Goal: Task Accomplishment & Management: Manage account settings

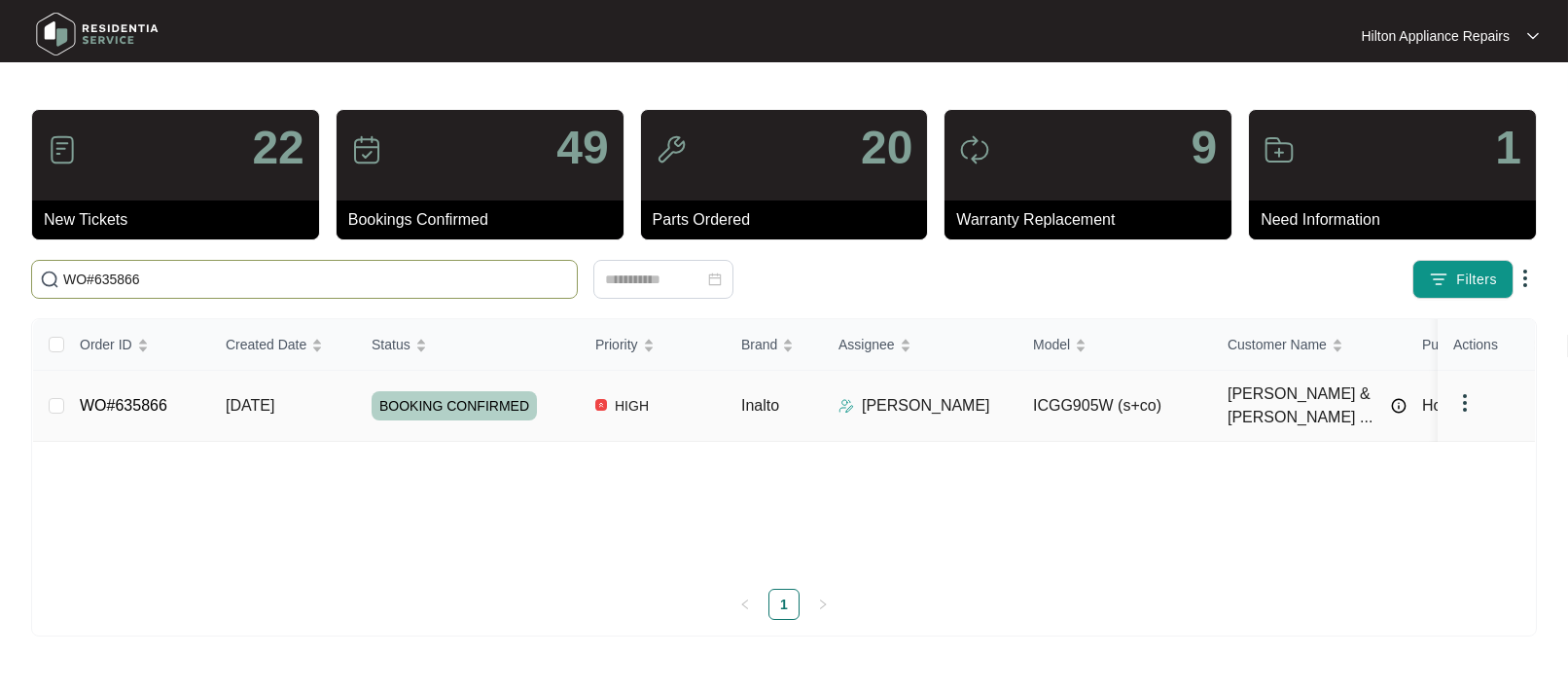
type input "WO#635866"
click at [233, 397] on span "[DATE]" at bounding box center [250, 405] width 49 height 17
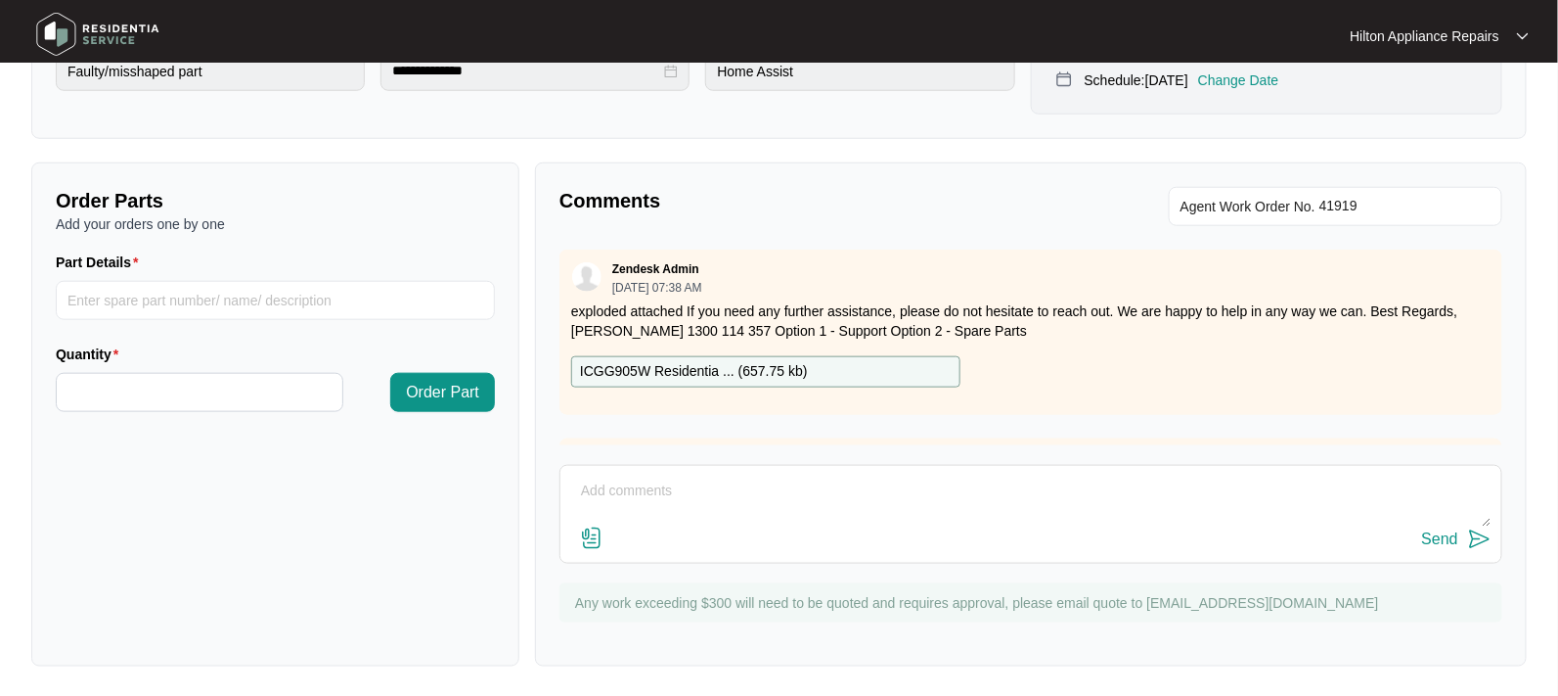
scroll to position [94, 0]
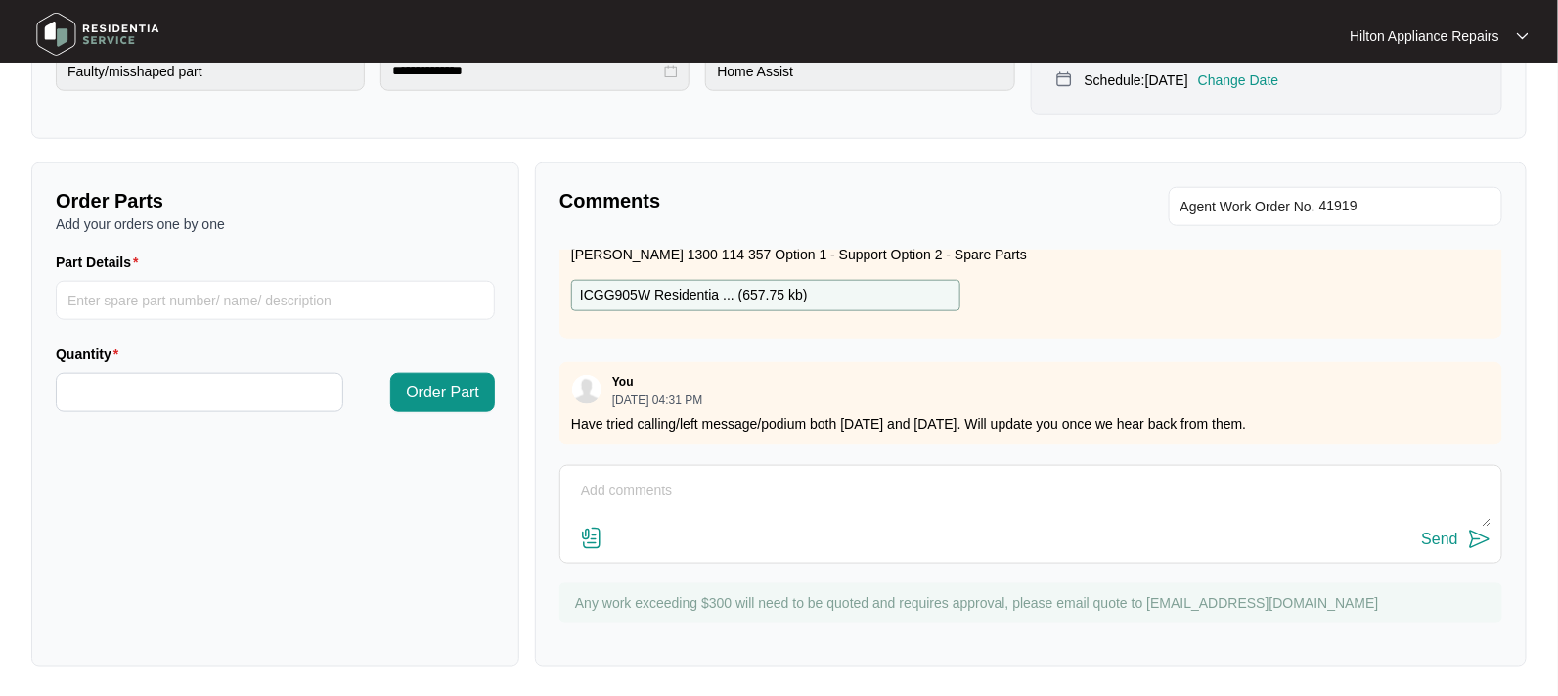
drag, startPoint x: 594, startPoint y: 468, endPoint x: 625, endPoint y: 476, distance: 32.5
click at [597, 469] on div "Send" at bounding box center [1031, 514] width 943 height 99
click at [638, 476] on textarea at bounding box center [1031, 500] width 922 height 51
type textarea "p"
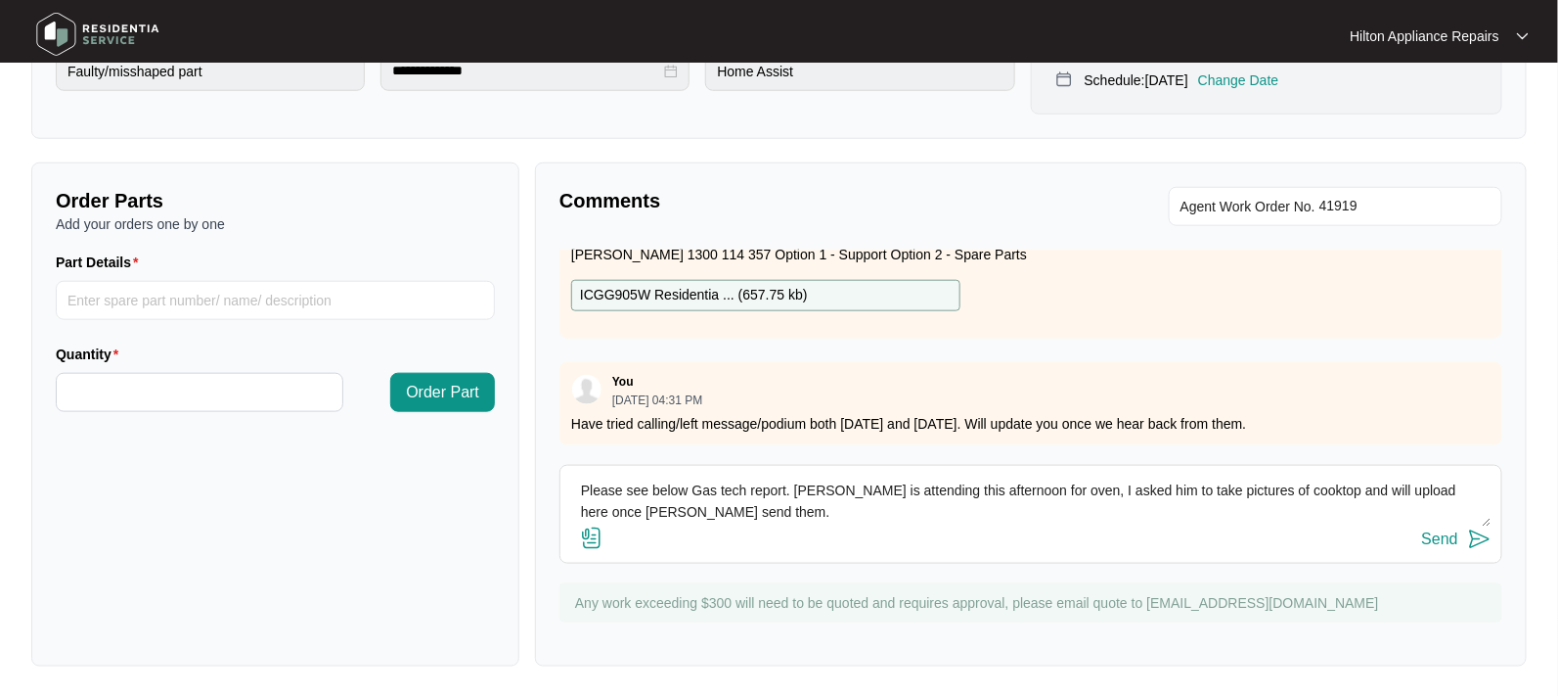
scroll to position [15, 0]
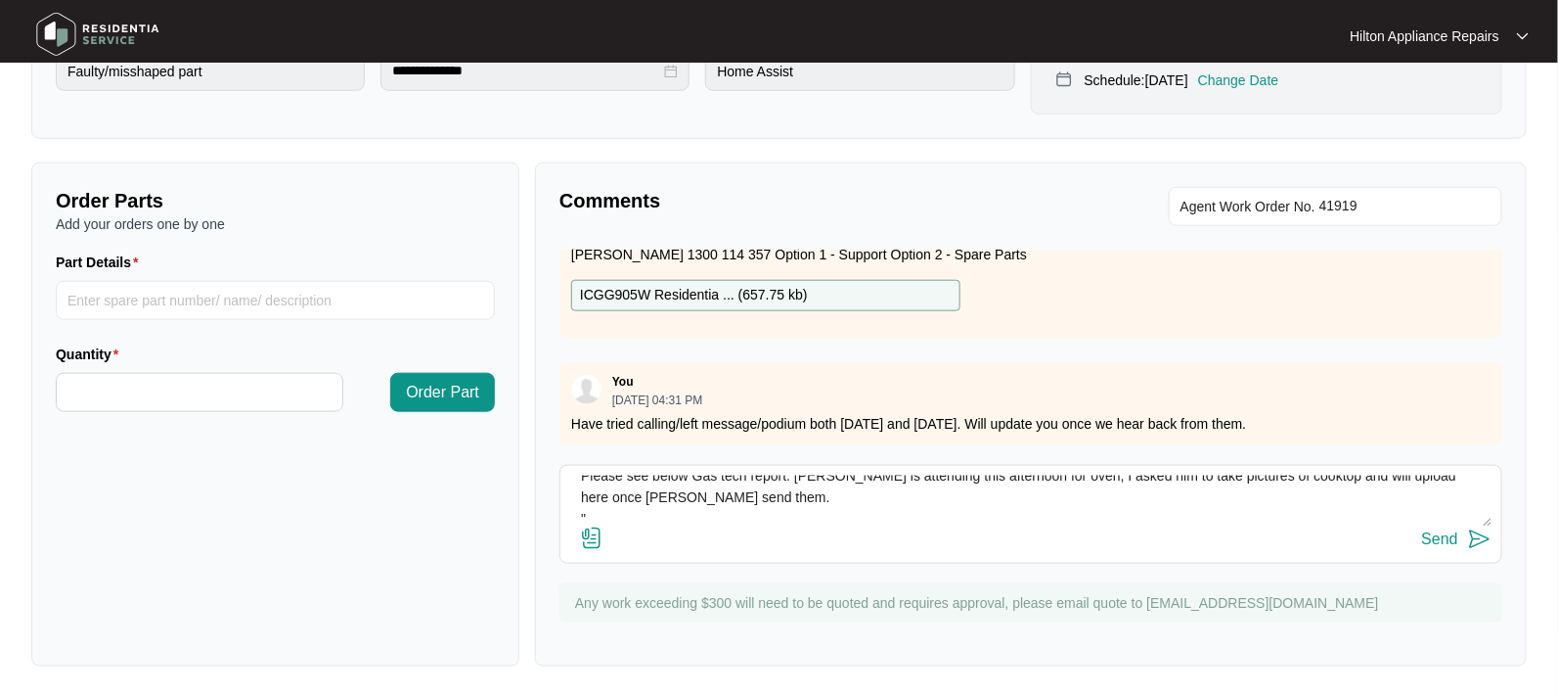
paste textarea "Attended site to investigate cooktop not square into bench Found cooktop to be …"
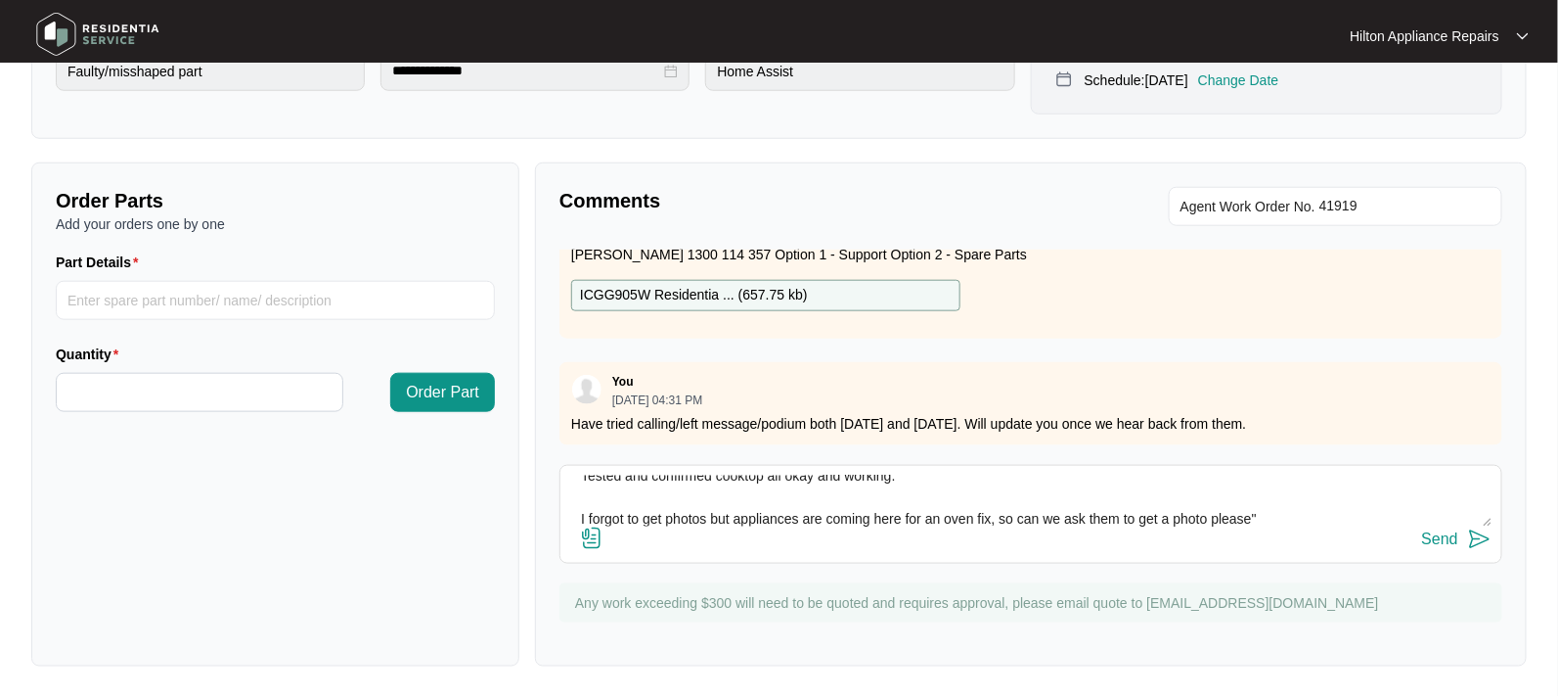
type textarea "Please see below Gas tech report. [PERSON_NAME] is attending this afternoon for…"
click at [1440, 532] on div "Send" at bounding box center [1440, 539] width 36 height 18
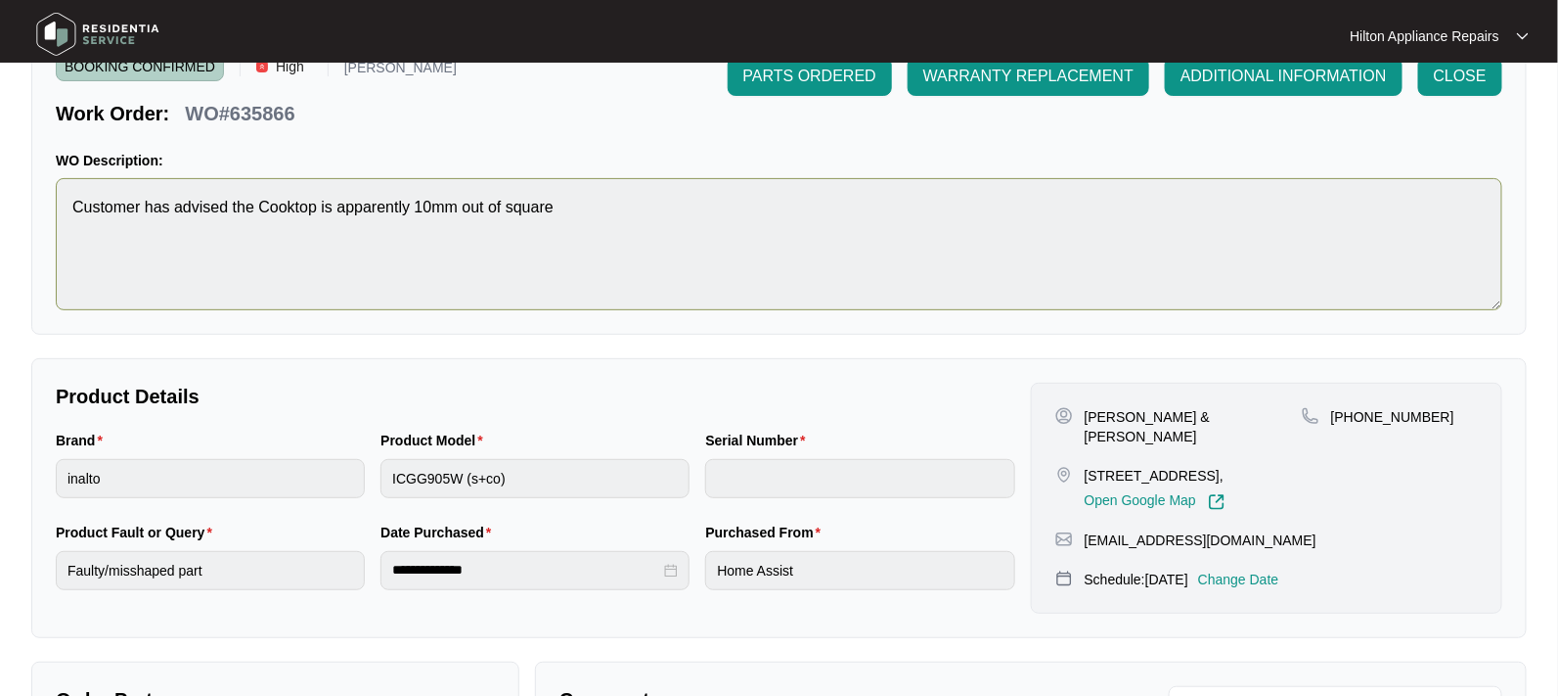
scroll to position [0, 0]
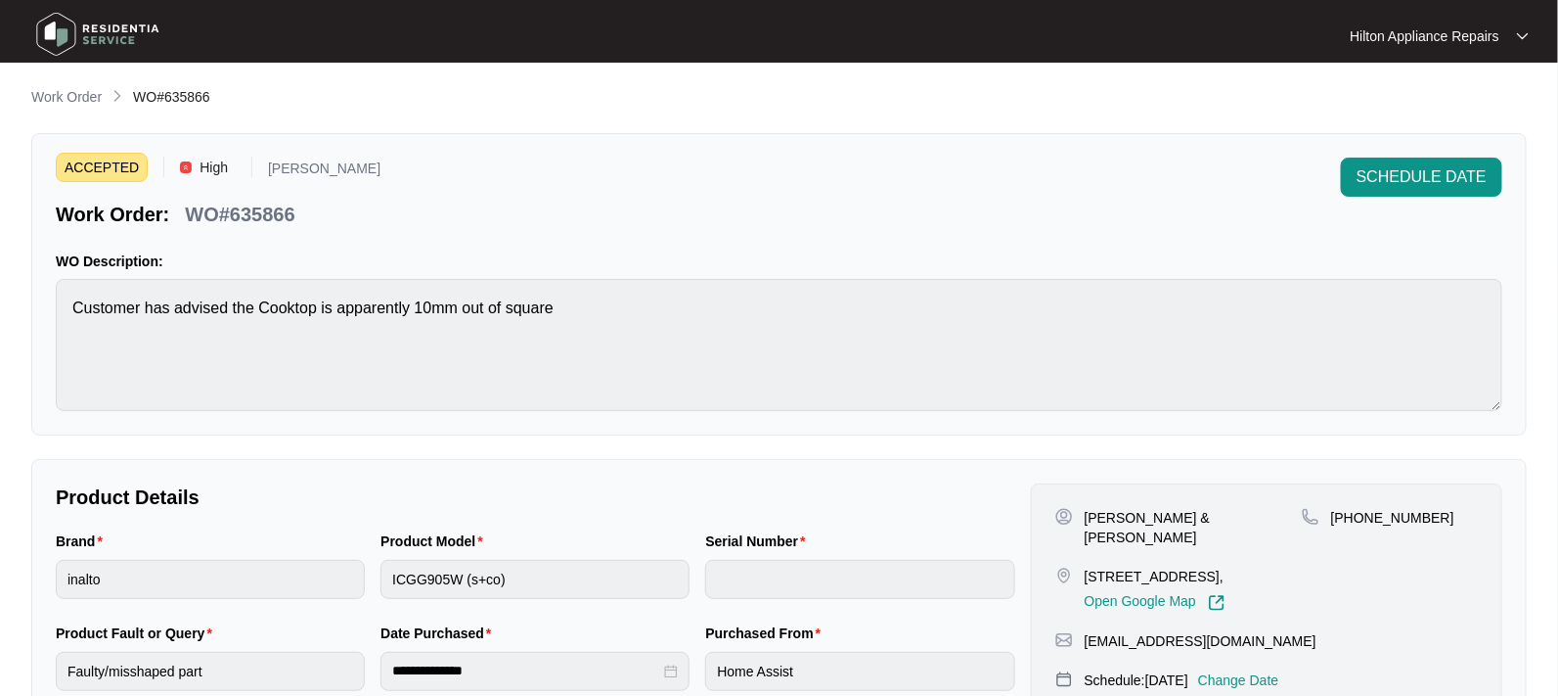
drag, startPoint x: 40, startPoint y: 94, endPoint x: 167, endPoint y: 106, distance: 127.7
click at [40, 94] on p "Work Order" at bounding box center [66, 97] width 70 height 20
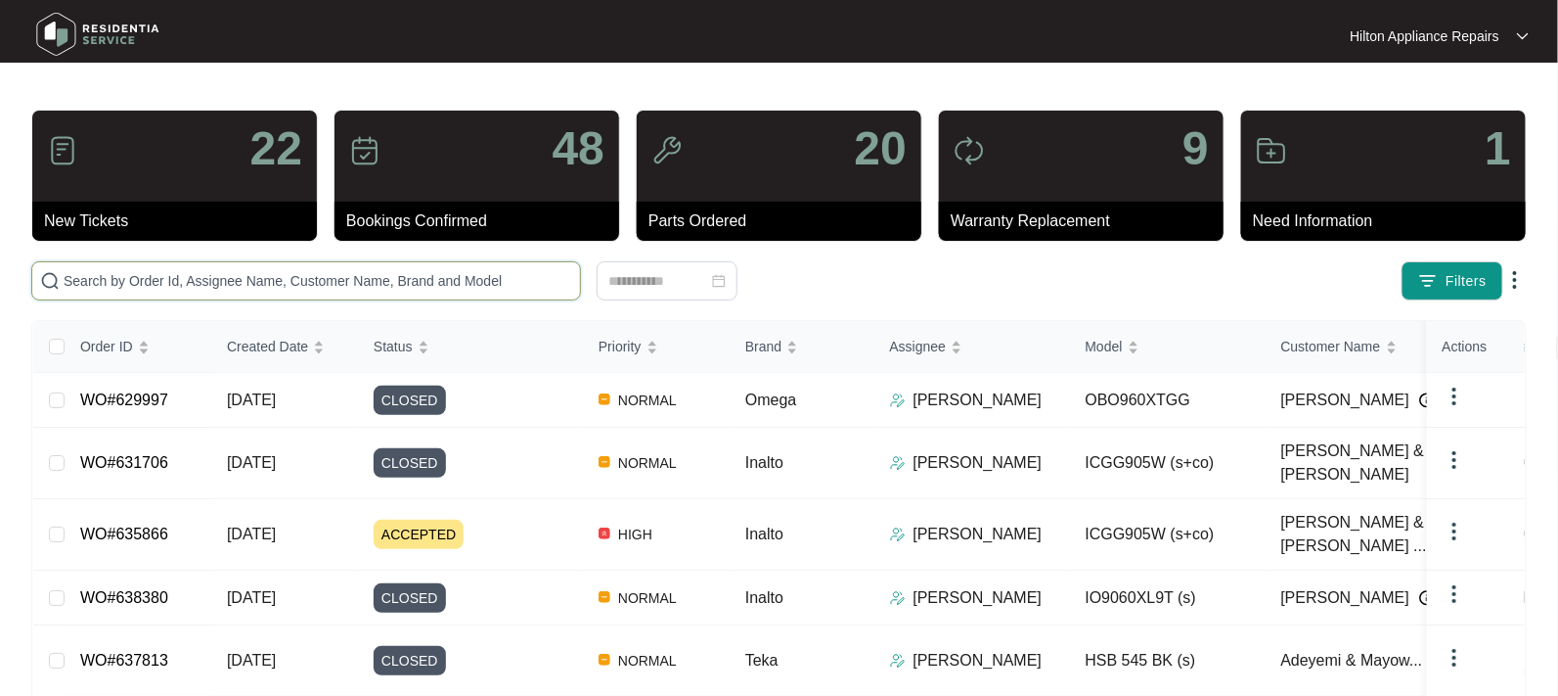
click at [127, 271] on input "text" at bounding box center [318, 281] width 509 height 22
paste input "WO#638184"
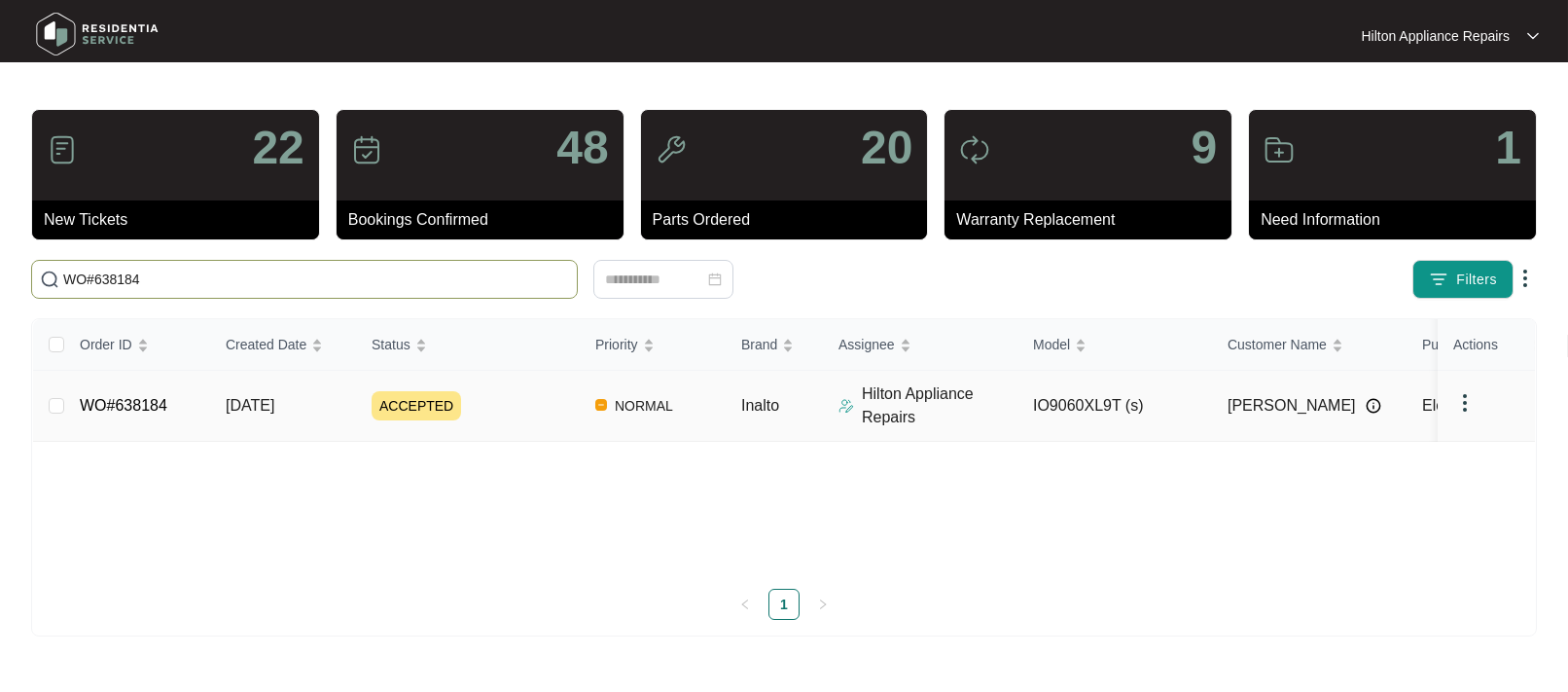
type input "WO#638184"
click at [268, 410] on span "[DATE]" at bounding box center [250, 405] width 49 height 17
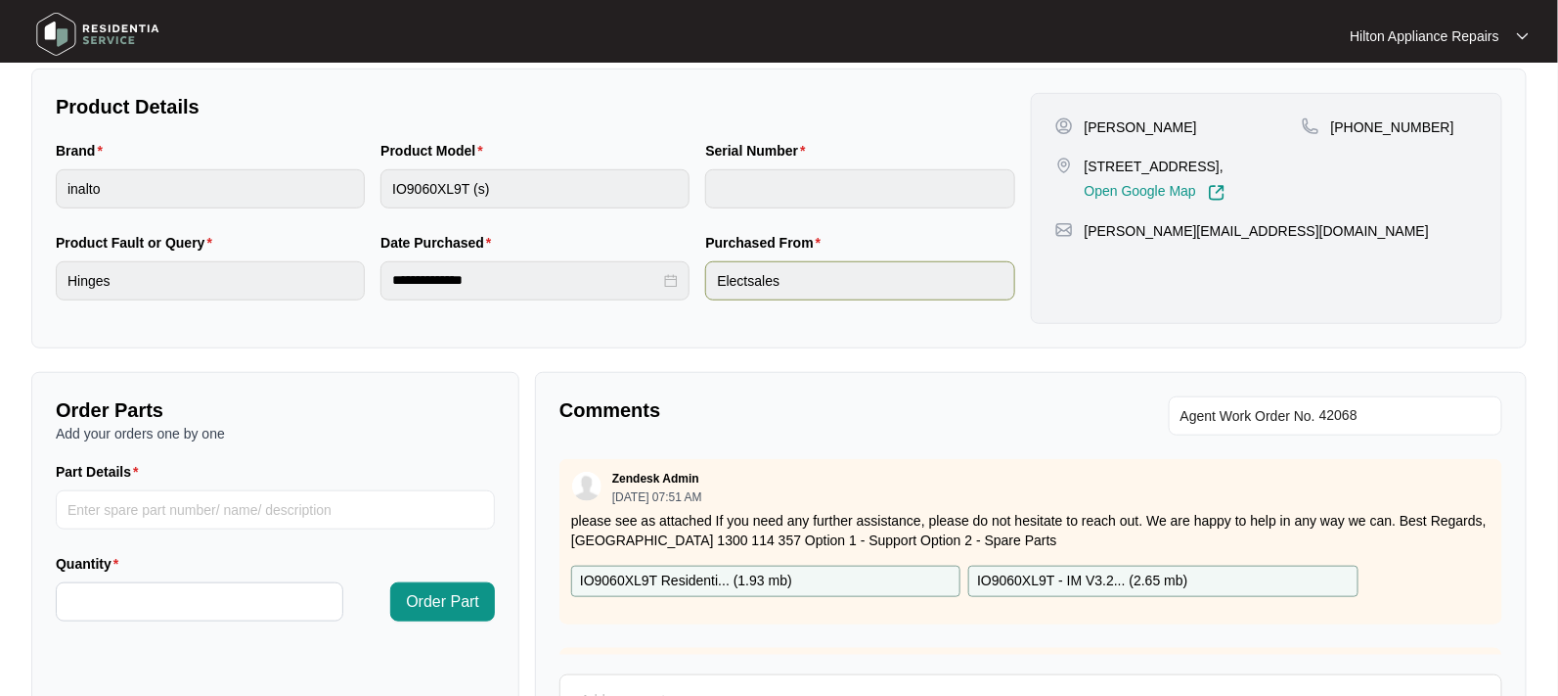
scroll to position [477, 0]
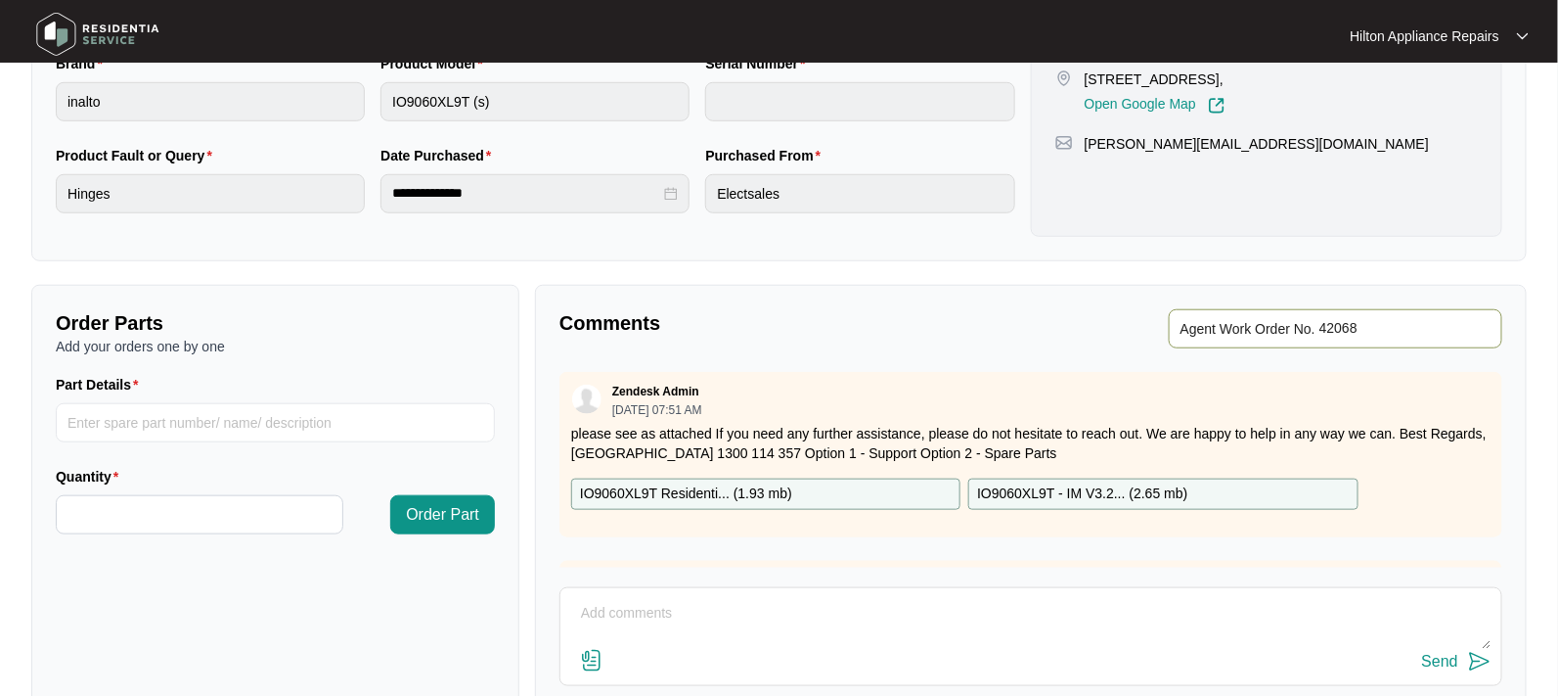
click at [1214, 323] on span "Agent Work Order No." at bounding box center [1248, 328] width 135 height 23
click at [1055, 332] on div "Agent Work Order No." at bounding box center [1271, 328] width 464 height 39
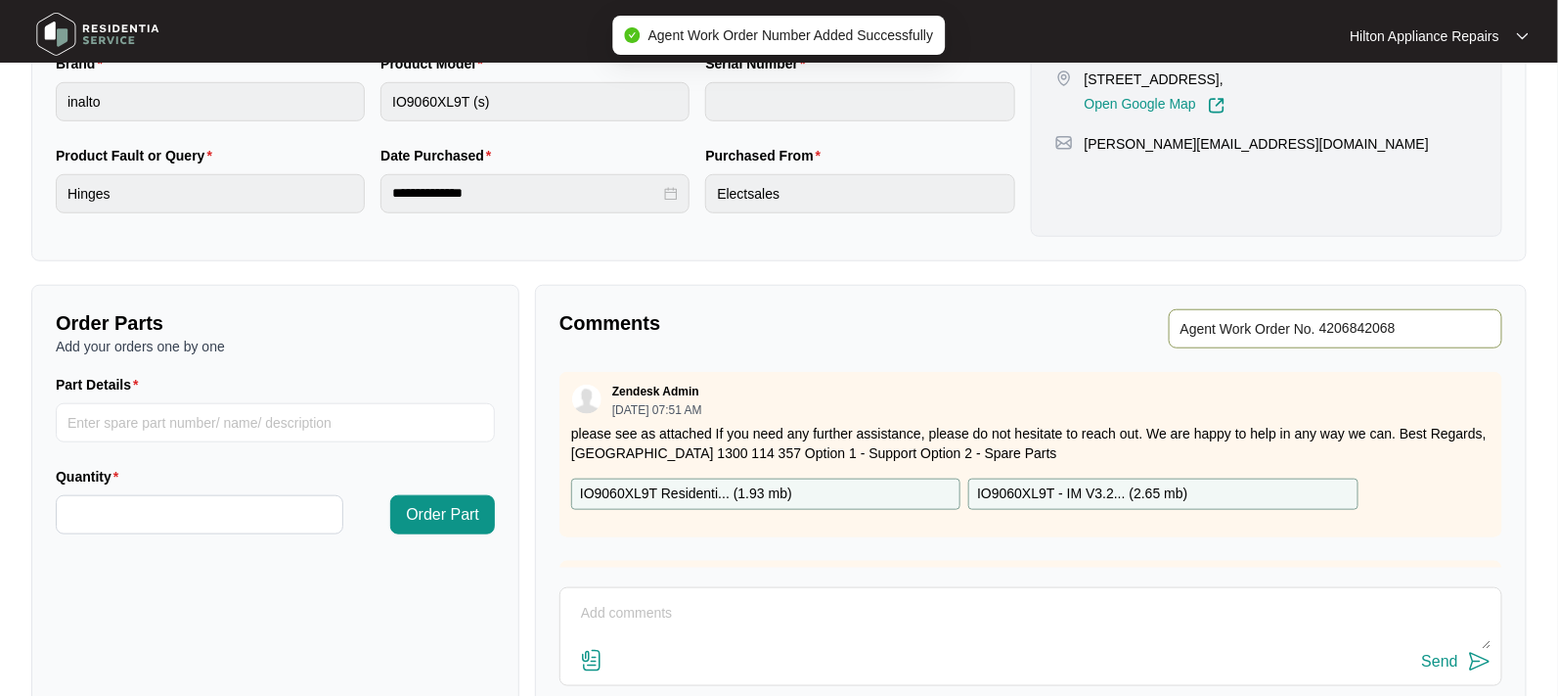
drag, startPoint x: 1415, startPoint y: 331, endPoint x: 1008, endPoint y: 331, distance: 407.0
click at [1013, 333] on div "Comments Agent Work Order No." at bounding box center [1031, 328] width 959 height 39
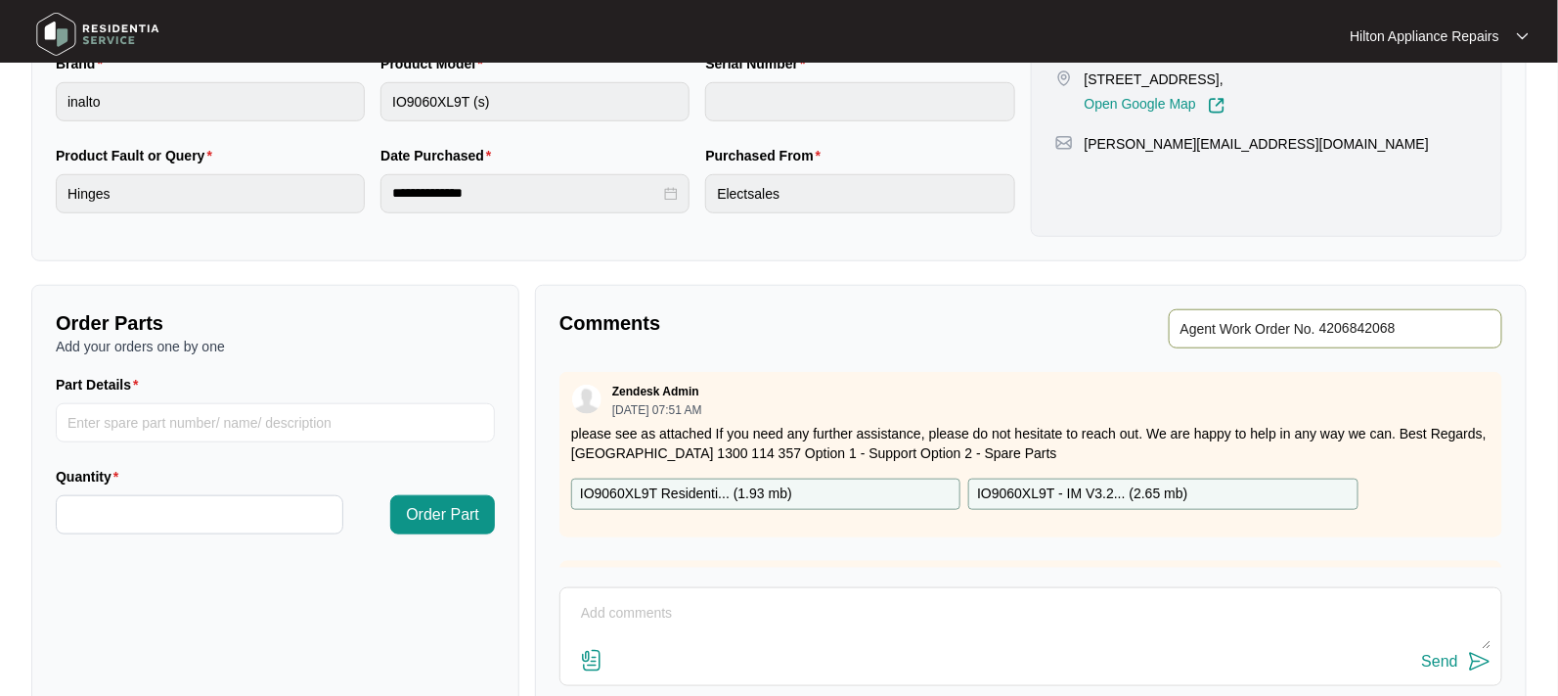
click at [1434, 327] on input "string" at bounding box center [1405, 328] width 171 height 23
type input "42068"
click at [980, 354] on div "Comments Agent Work Order No. Zendesk Admin [DATE] 07:51 AM please see as attac…" at bounding box center [1031, 537] width 992 height 504
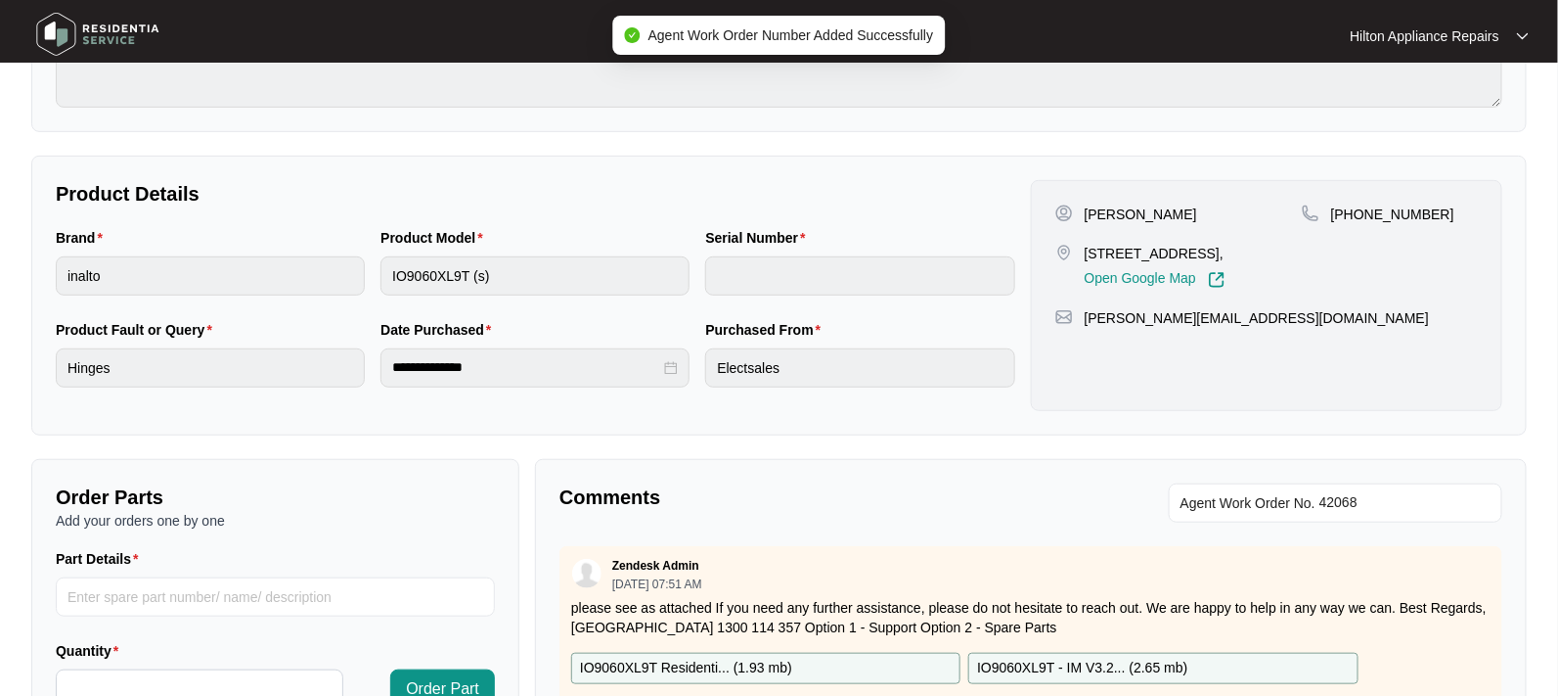
scroll to position [0, 0]
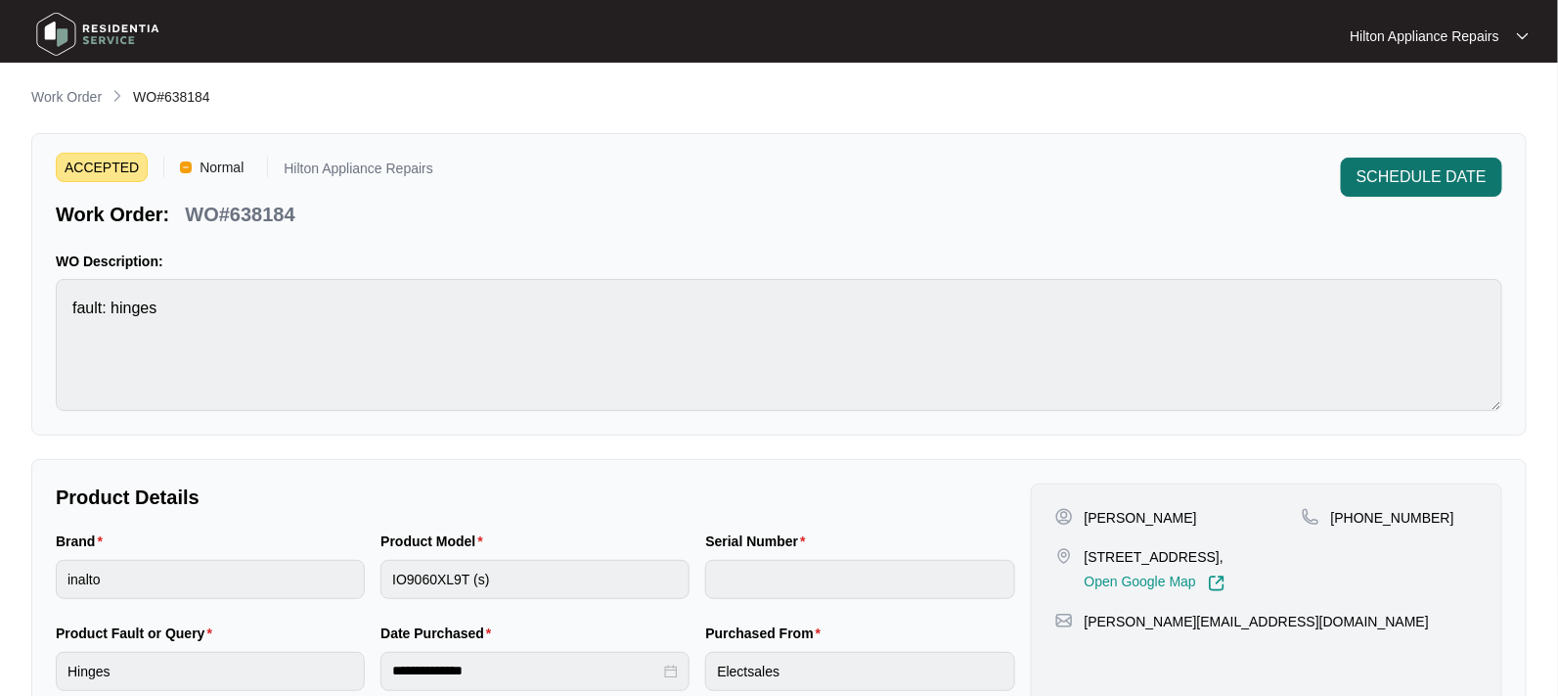
click at [1391, 178] on span "SCHEDULE DATE" at bounding box center [1422, 176] width 130 height 23
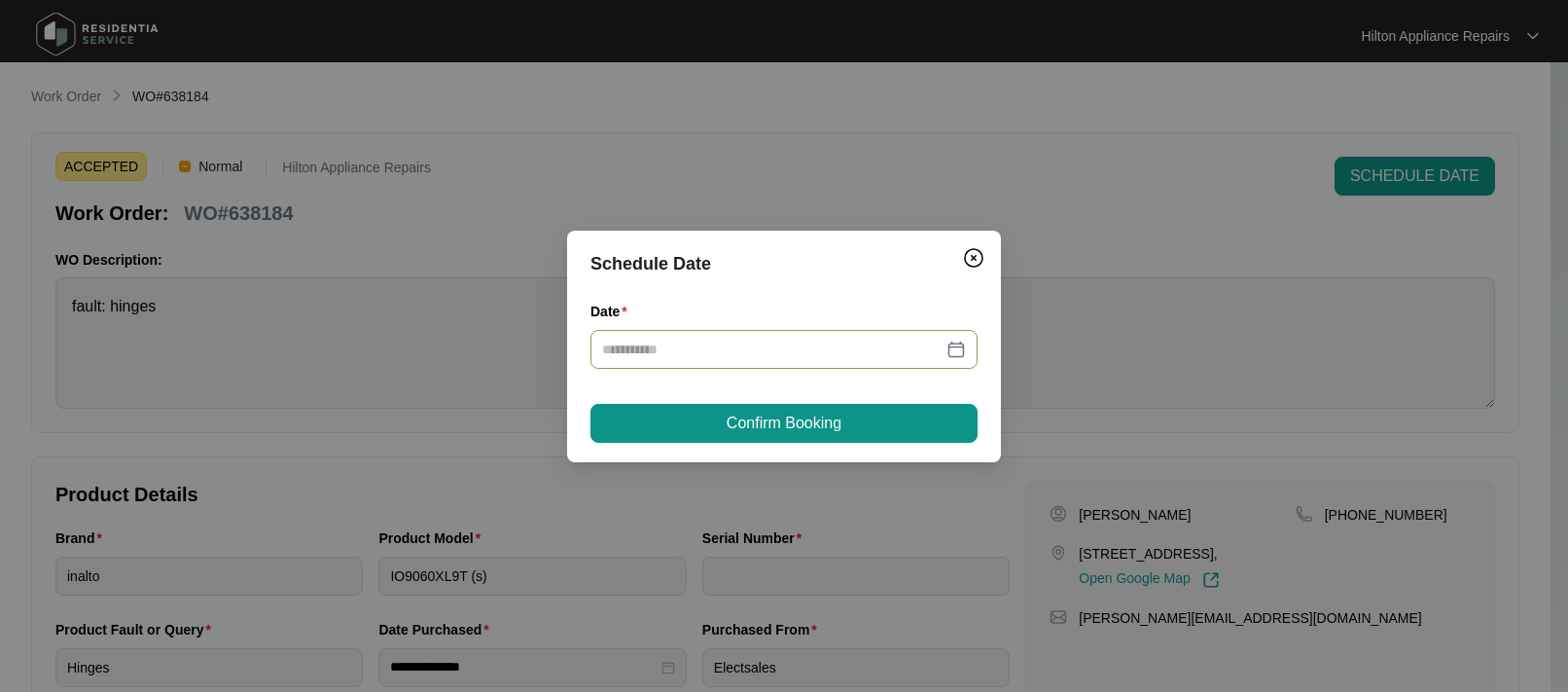
click at [954, 343] on div at bounding box center [784, 349] width 364 height 22
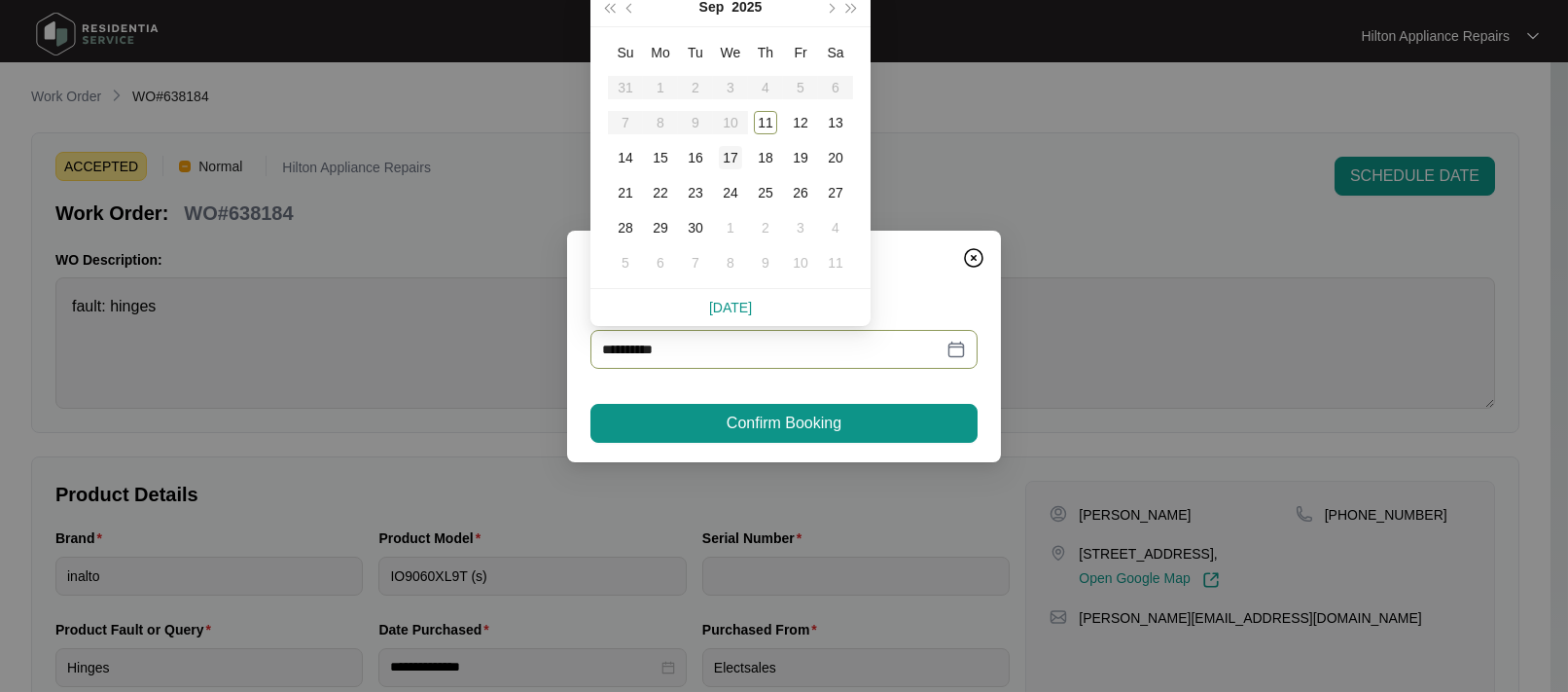
type input "**********"
click at [624, 157] on div "14" at bounding box center [624, 157] width 23 height 23
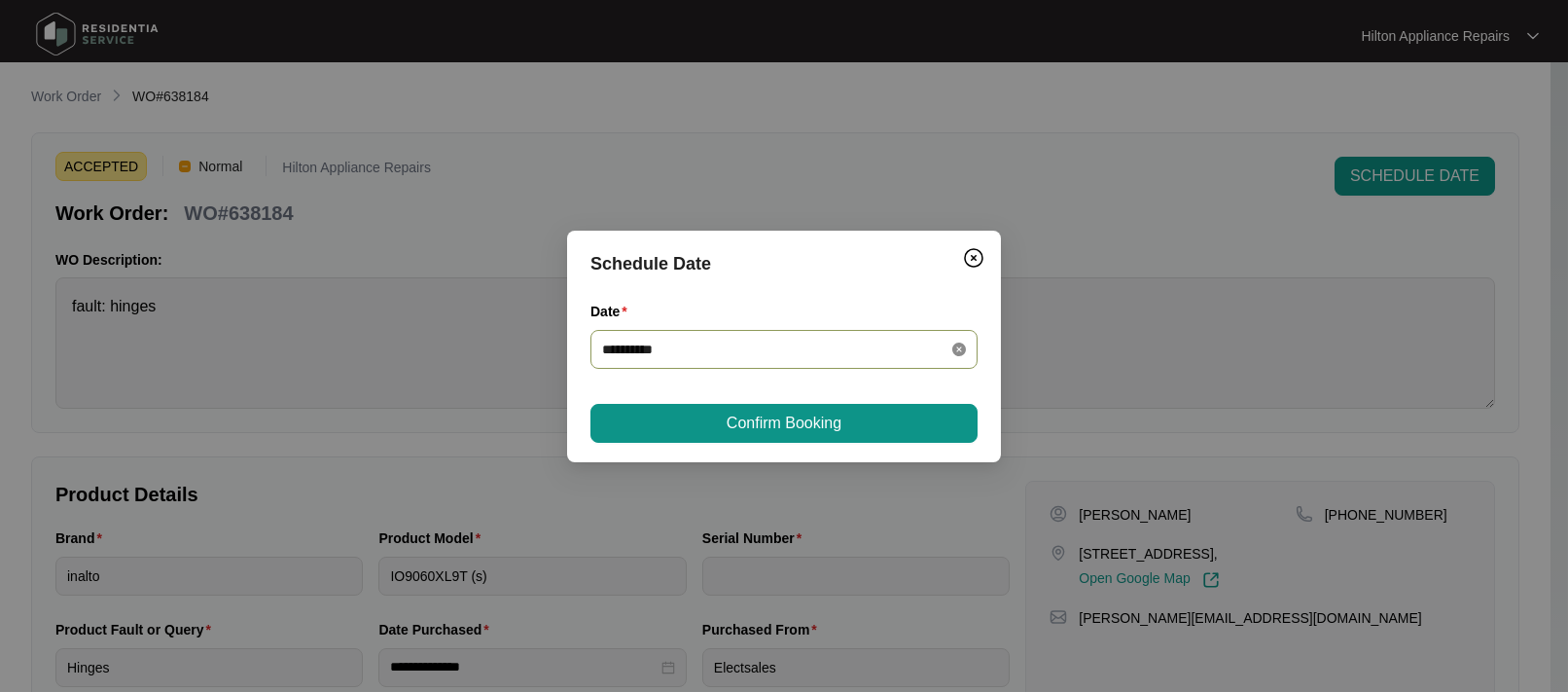
click at [954, 342] on icon "close-circle" at bounding box center [959, 349] width 14 height 14
click at [961, 346] on div at bounding box center [784, 349] width 364 height 22
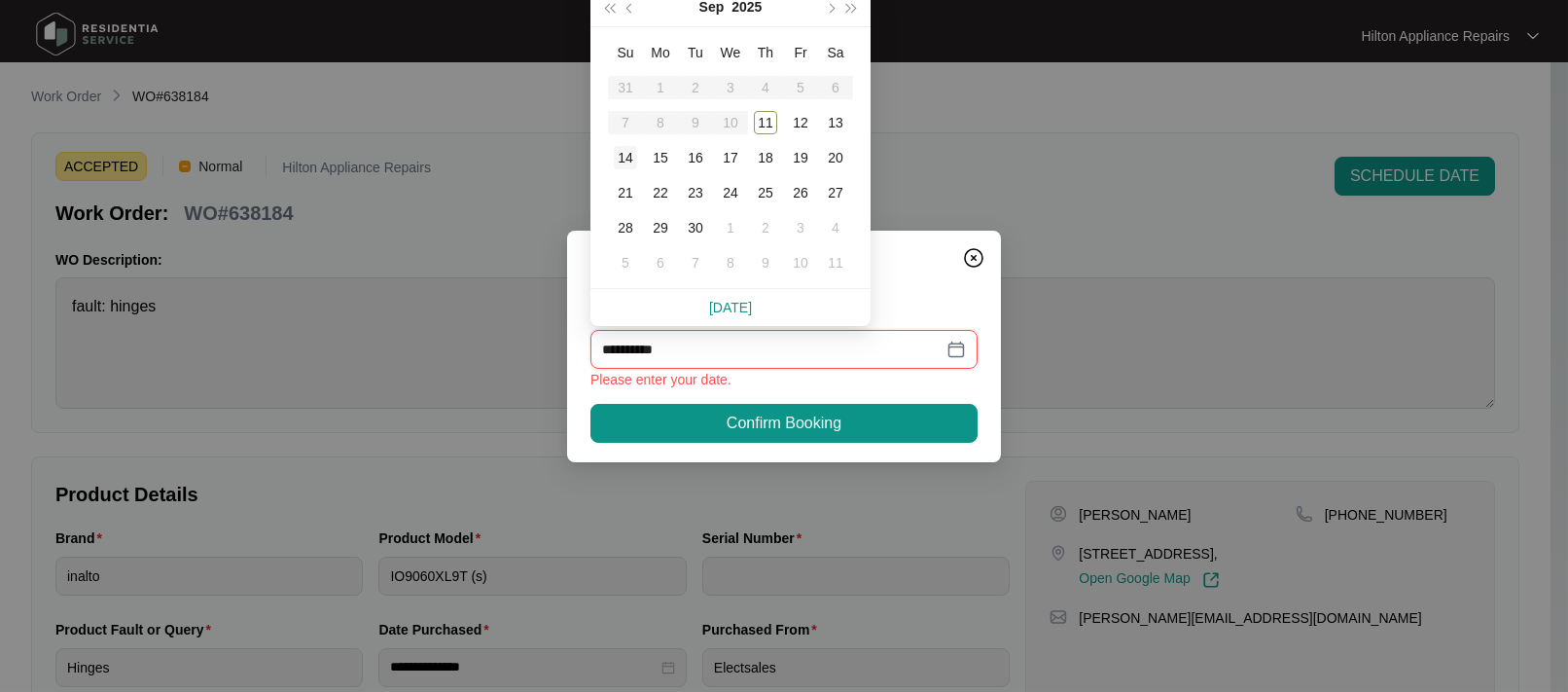
type input "**********"
click at [660, 158] on div "15" at bounding box center [660, 157] width 23 height 23
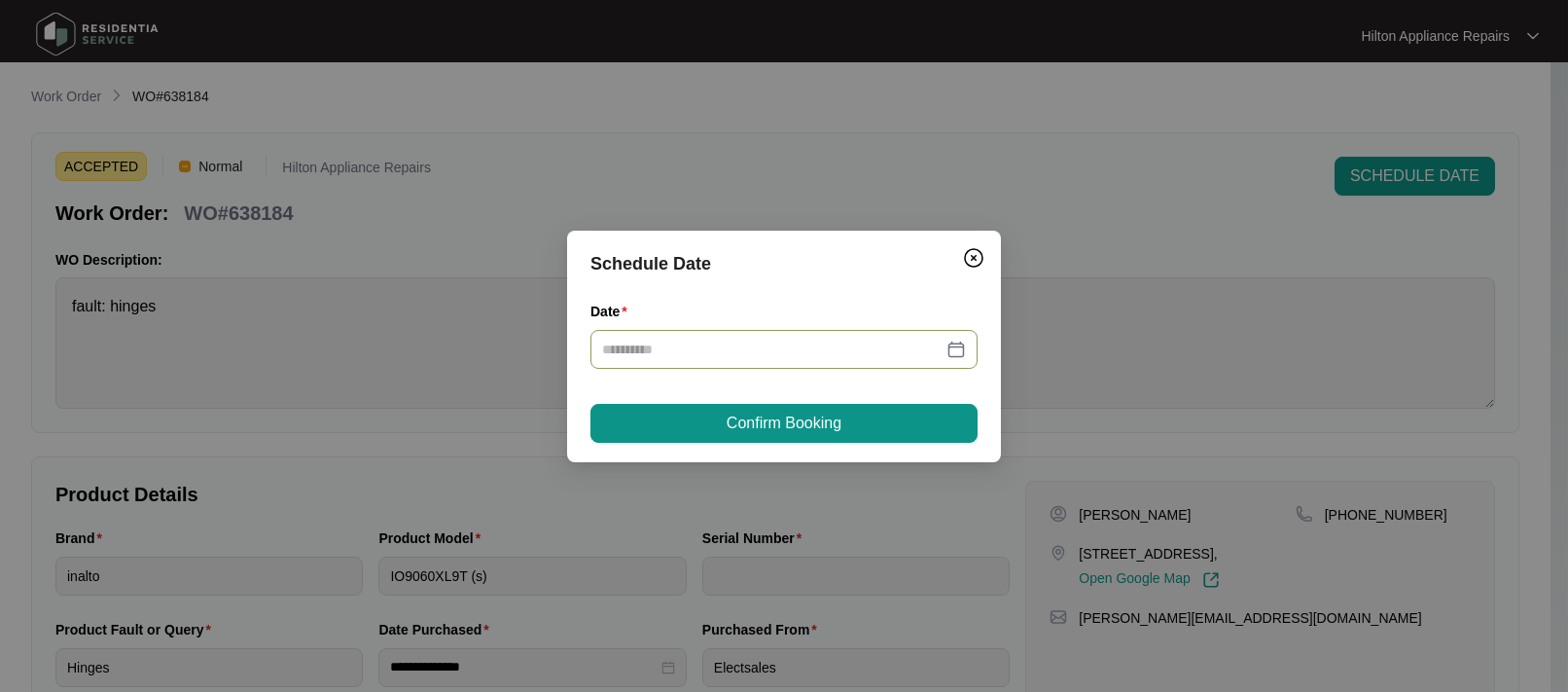
type input "**********"
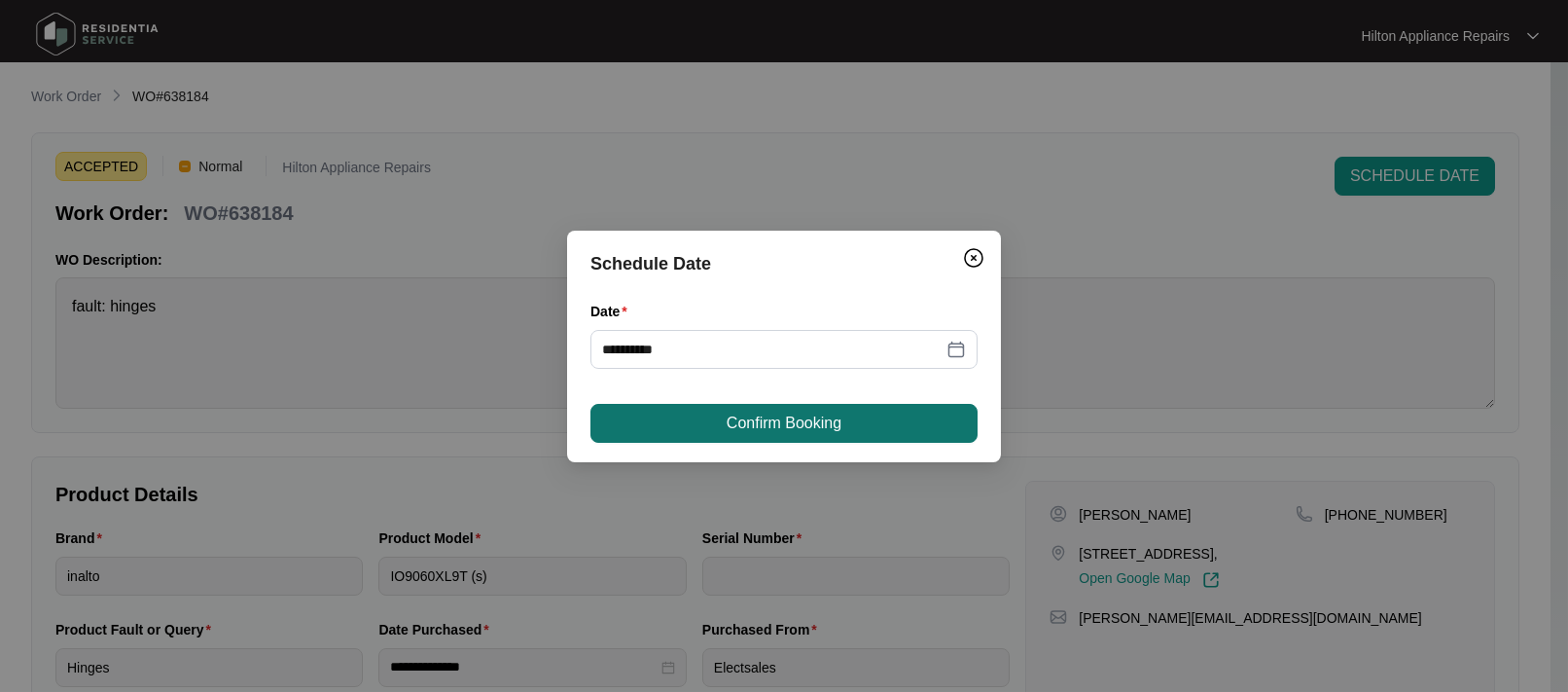
click at [760, 425] on span "Confirm Booking" at bounding box center [784, 423] width 114 height 23
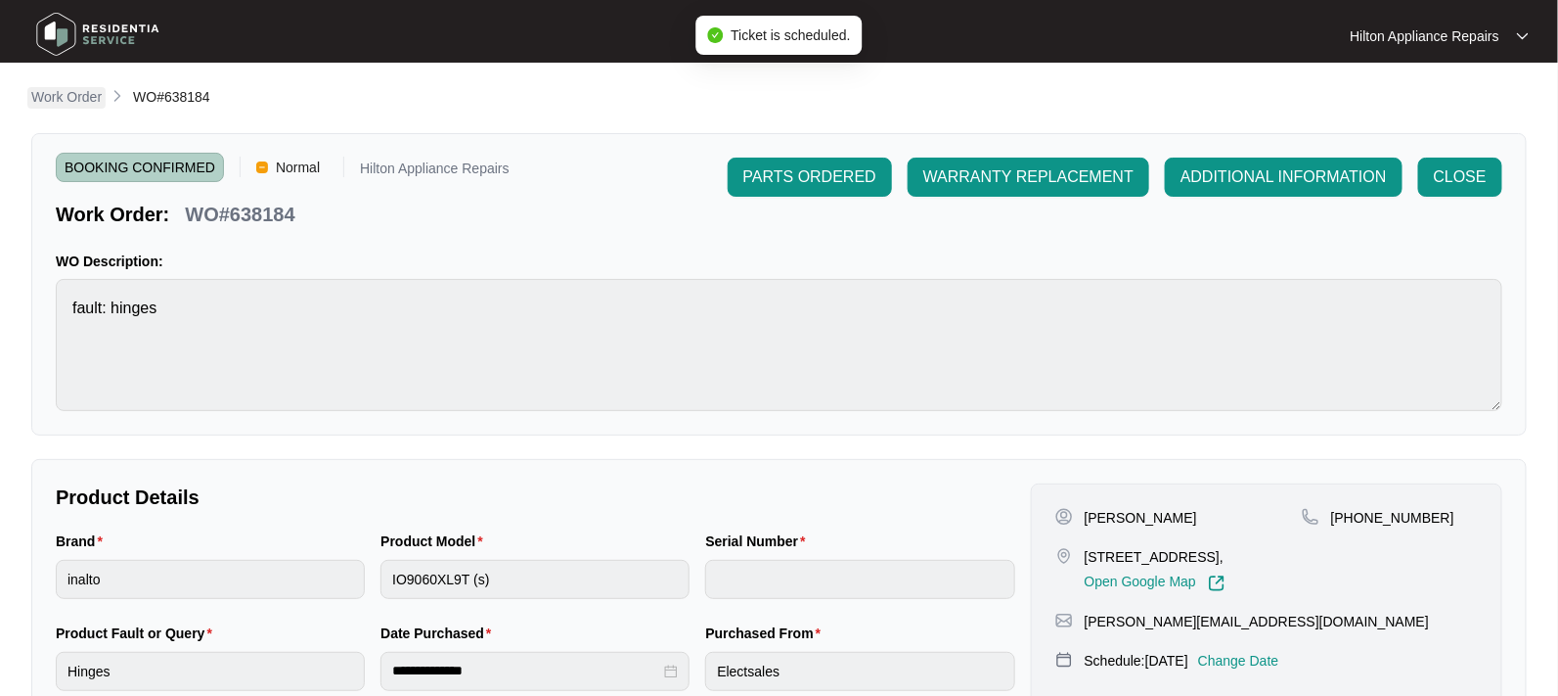
click at [61, 102] on p "Work Order" at bounding box center [66, 97] width 70 height 20
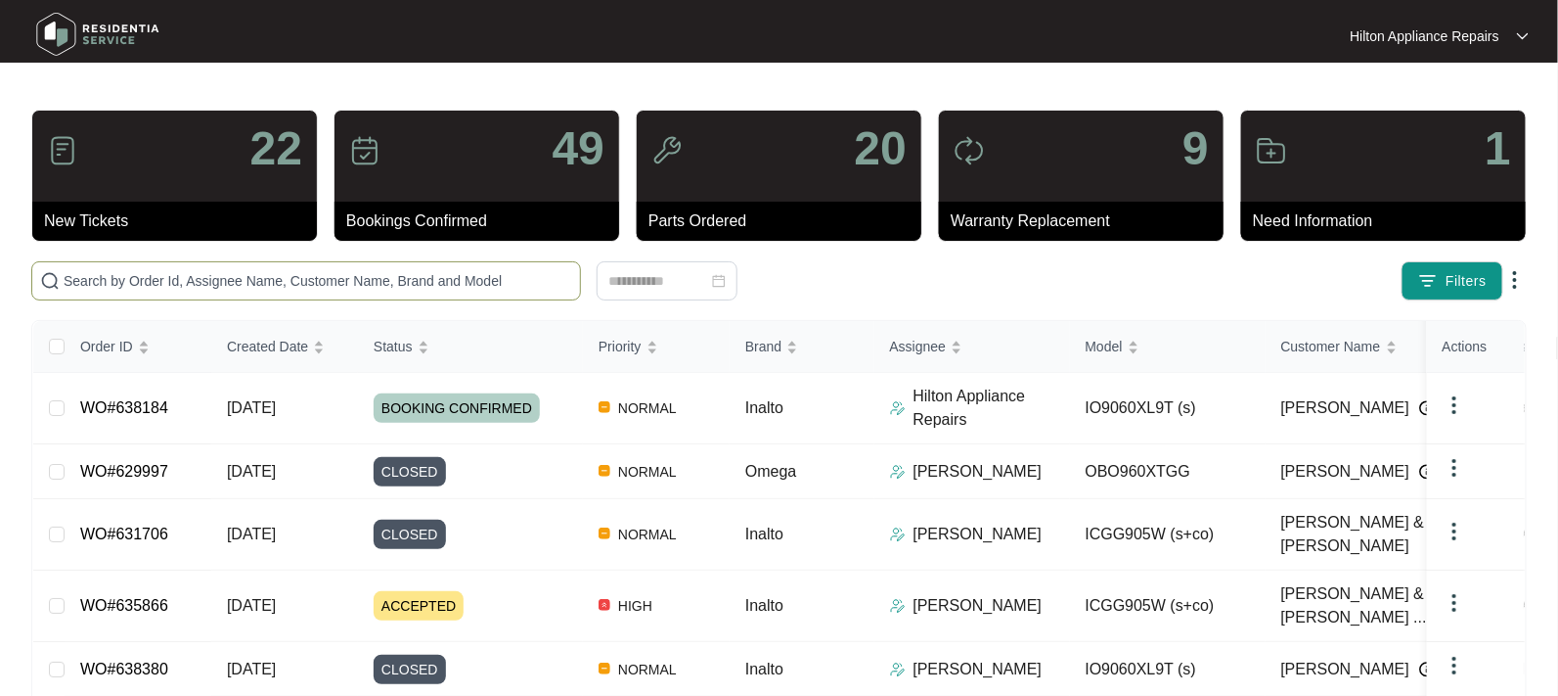
click at [121, 284] on input "text" at bounding box center [318, 281] width 509 height 22
paste input "WO#638184"
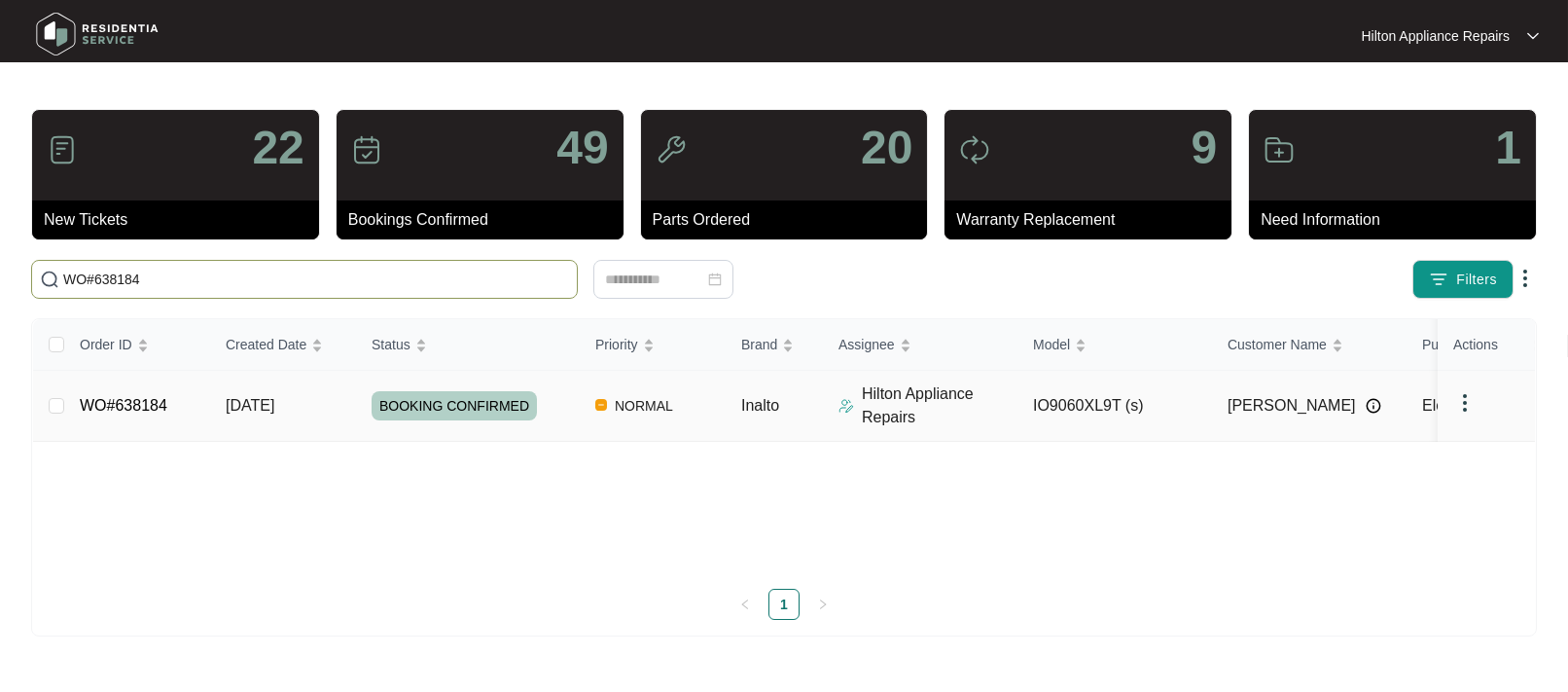
type input "WO#638184"
click at [246, 407] on span "[DATE]" at bounding box center [250, 405] width 49 height 17
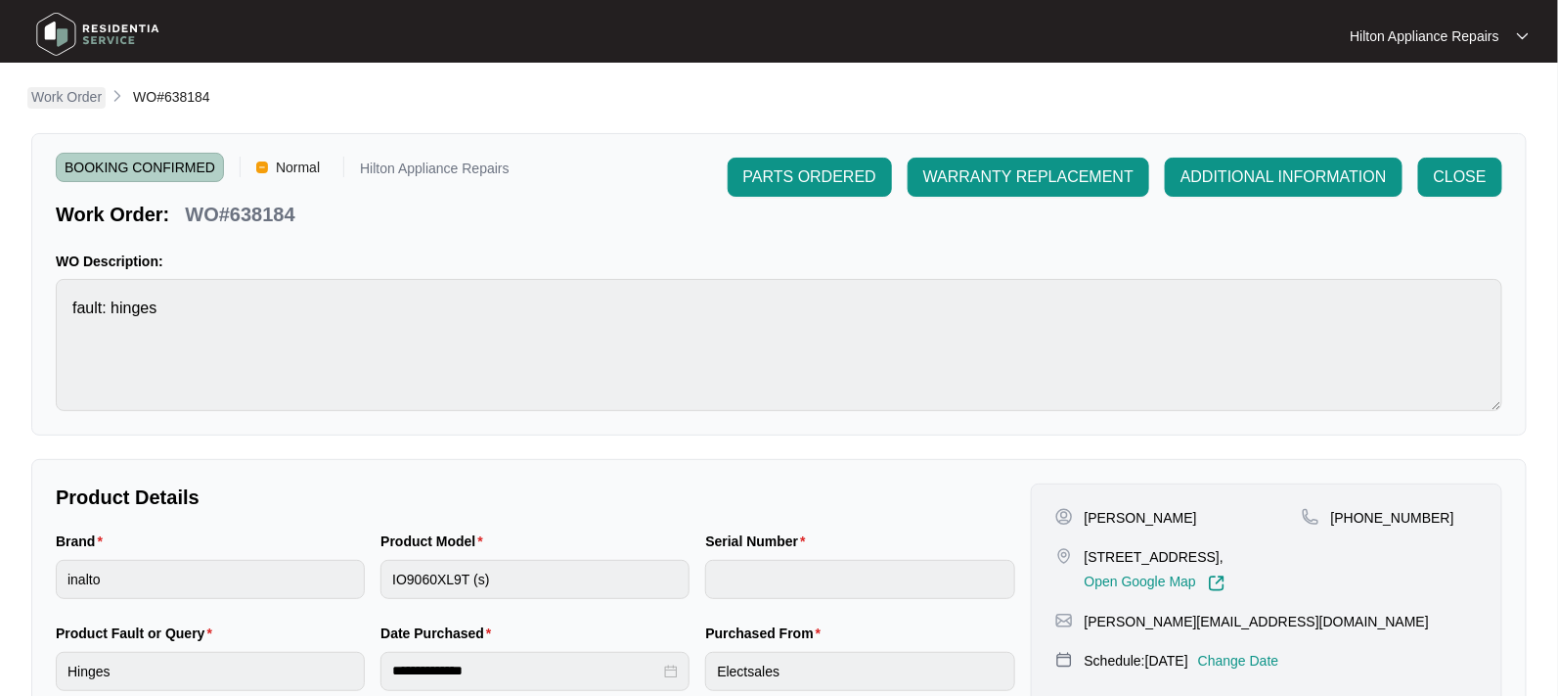
click at [57, 95] on p "Work Order" at bounding box center [66, 97] width 70 height 20
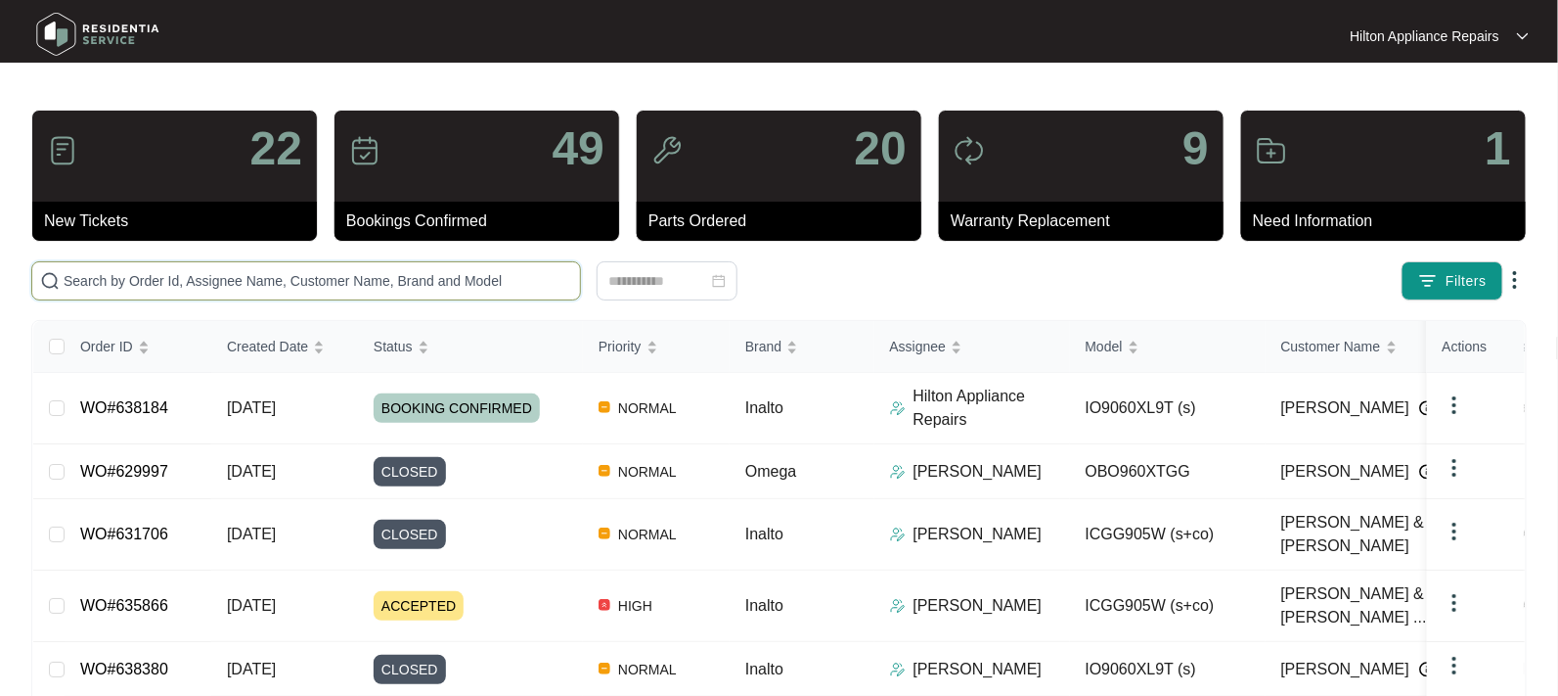
click at [83, 283] on input "text" at bounding box center [318, 281] width 509 height 22
paste input "WO#638184"
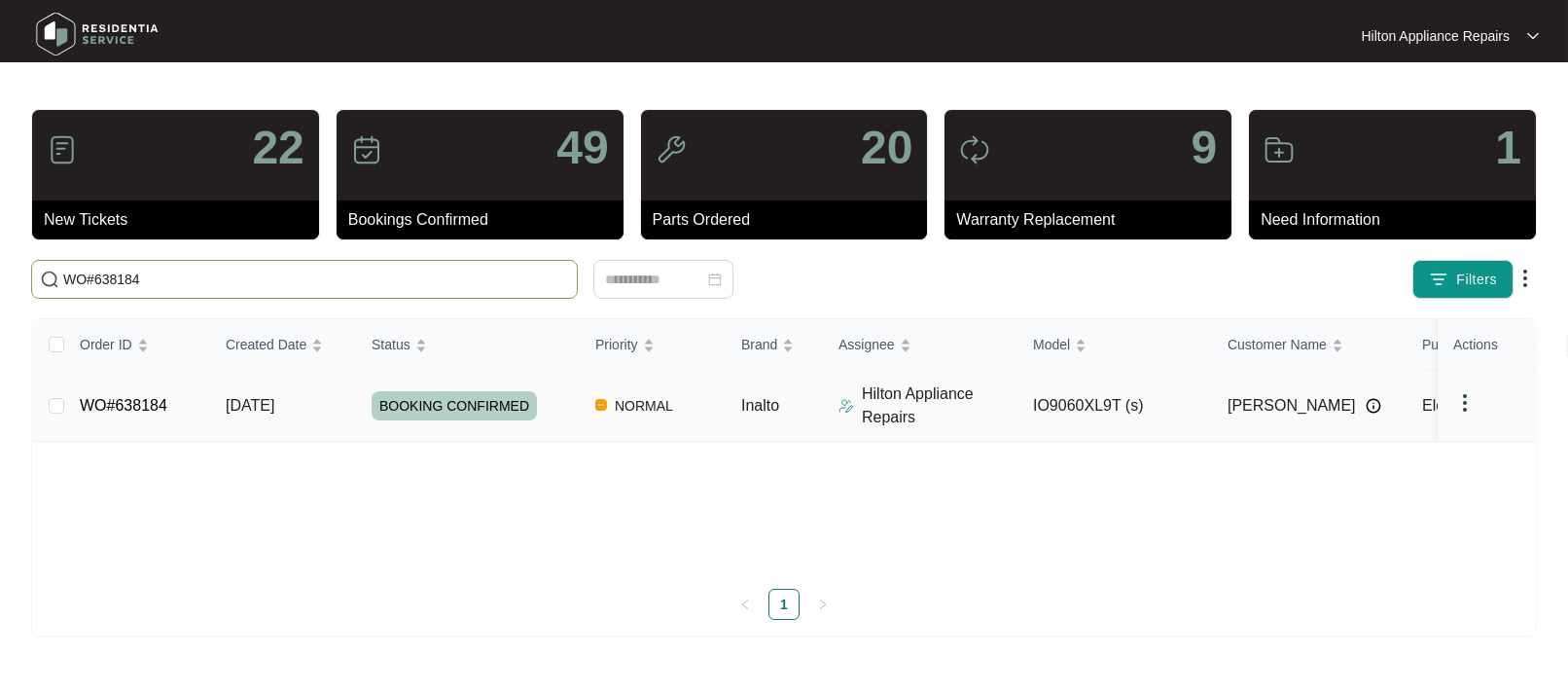
type input "WO#638184"
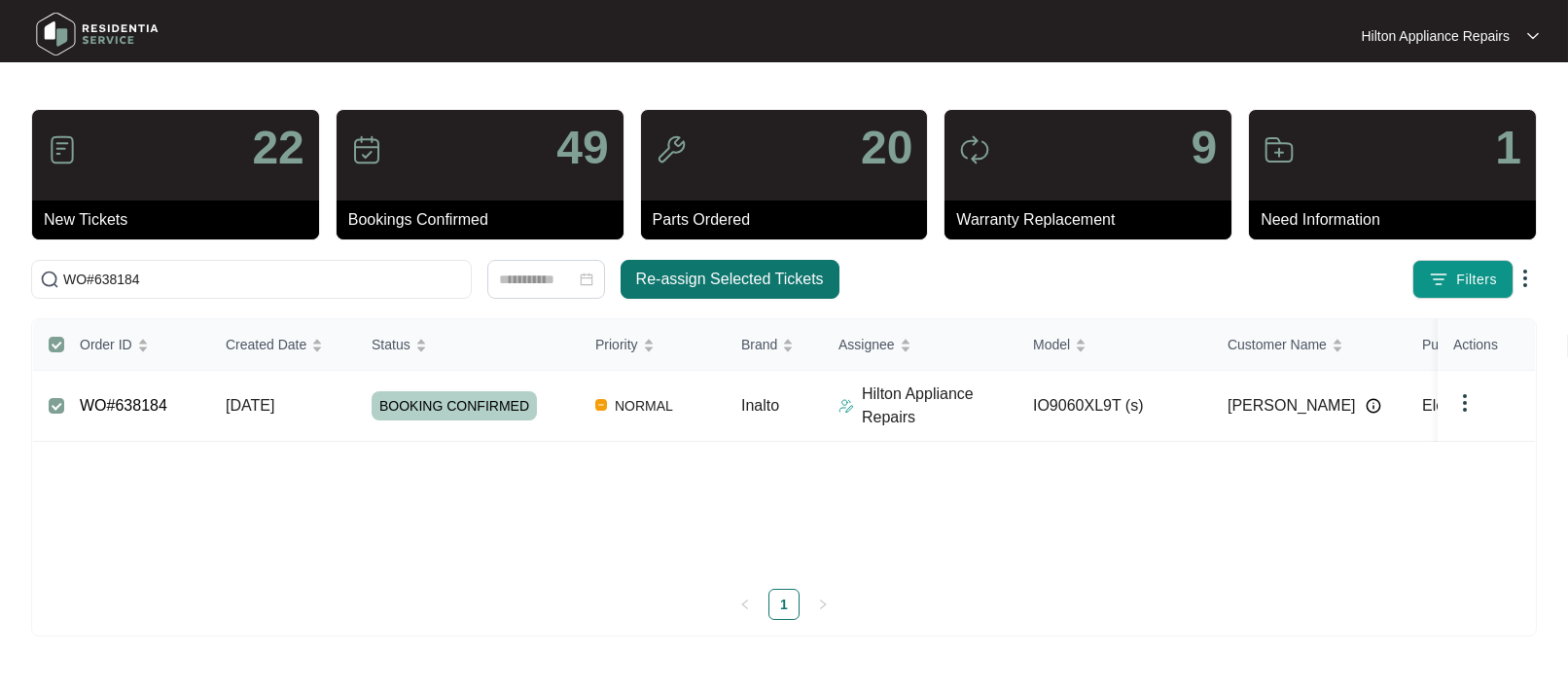
click at [716, 267] on span "Re-assign Selected Tickets" at bounding box center [730, 278] width 188 height 23
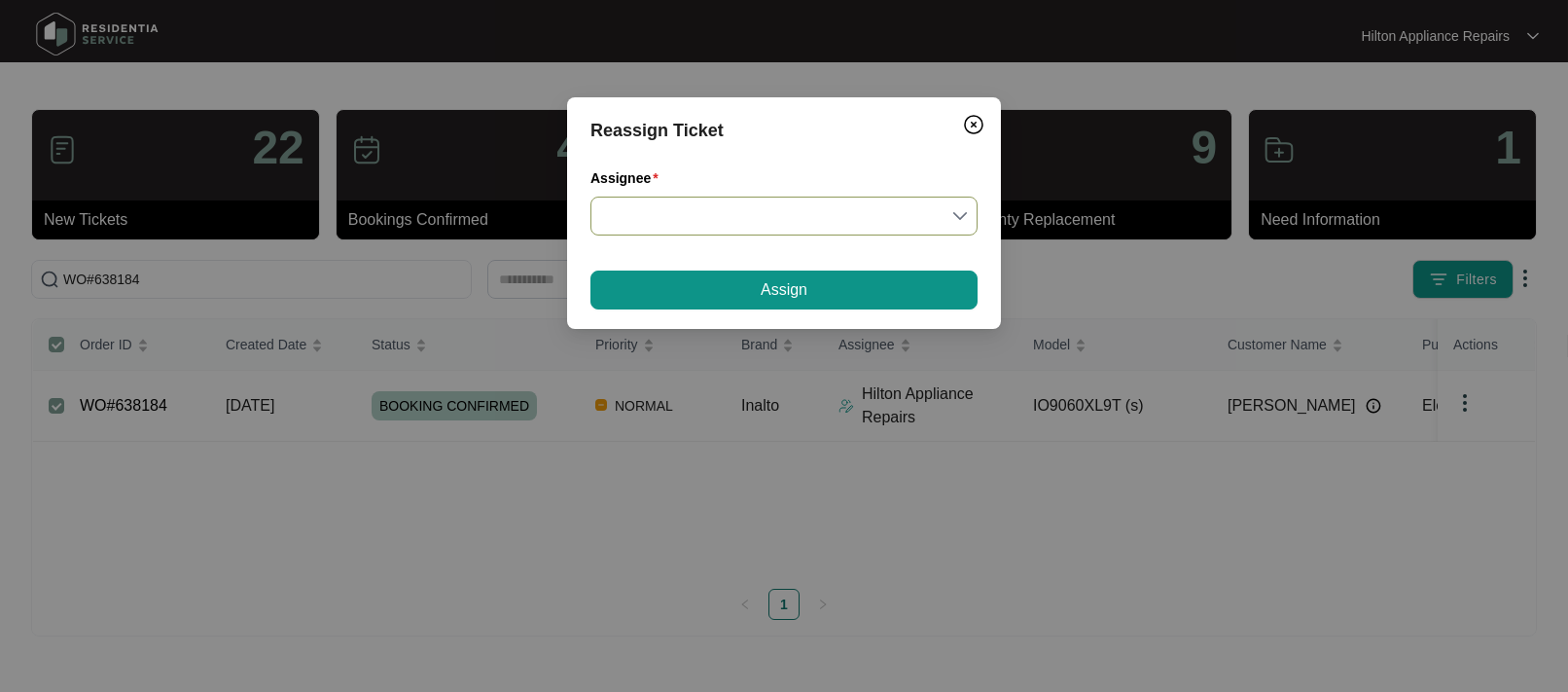
click at [958, 216] on input "Assignee" at bounding box center [784, 216] width 364 height 37
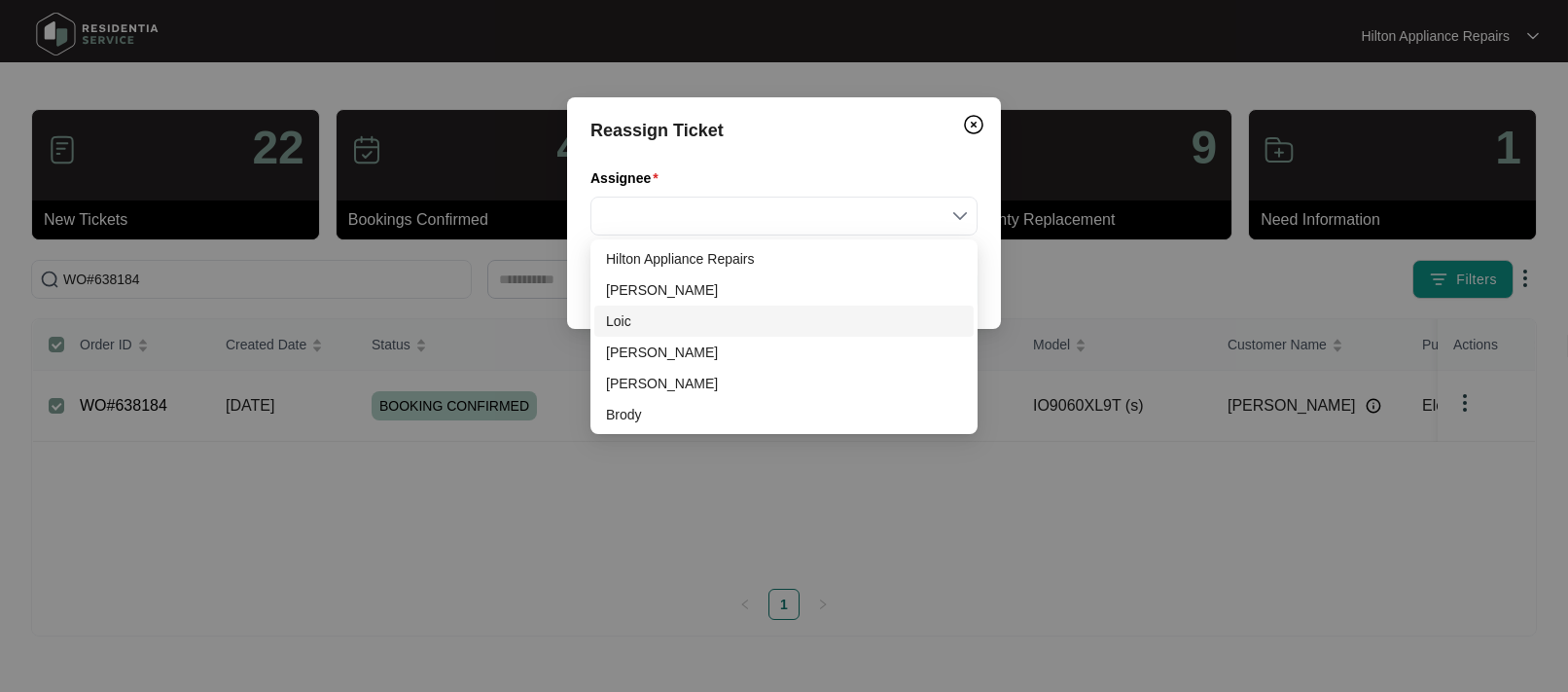
click at [639, 318] on div "Loic" at bounding box center [784, 321] width 356 height 22
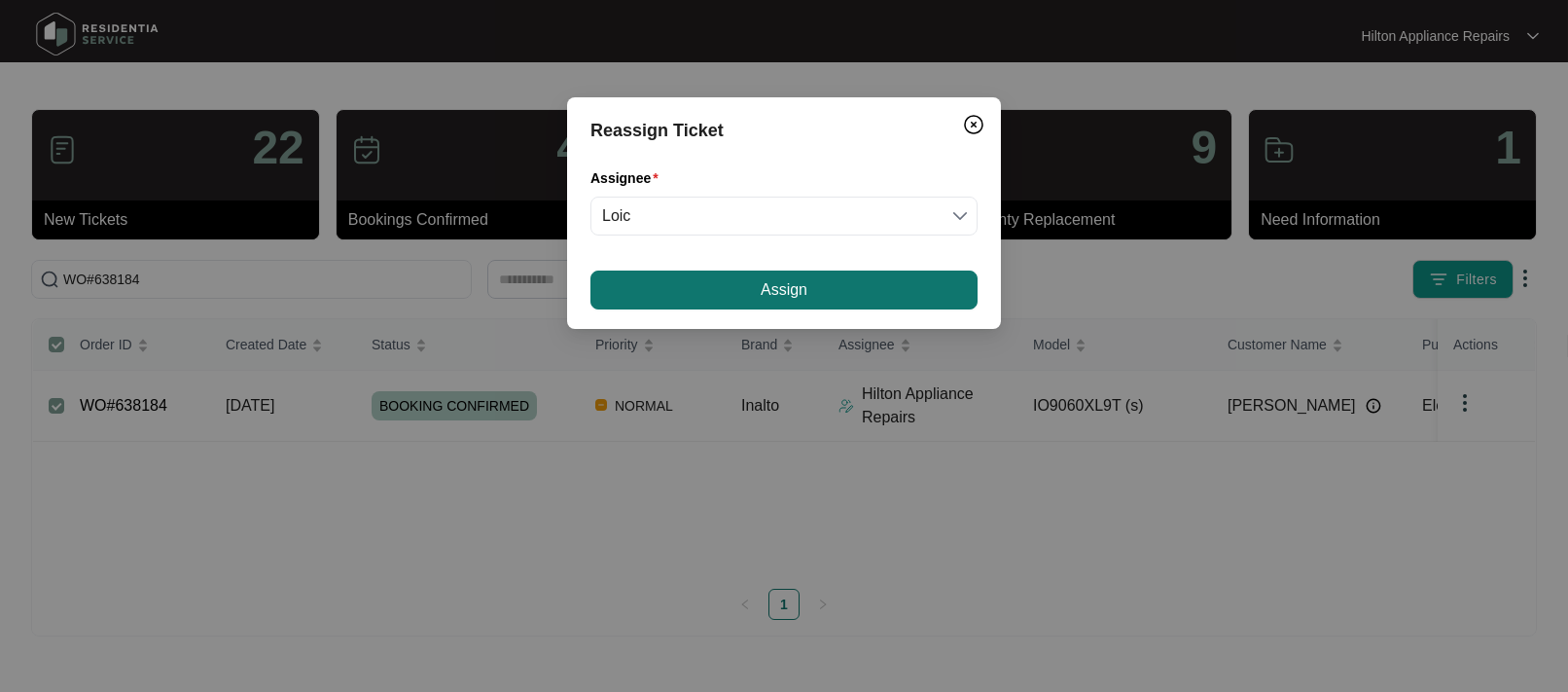
click at [725, 282] on button "Assign" at bounding box center [784, 289] width 387 height 39
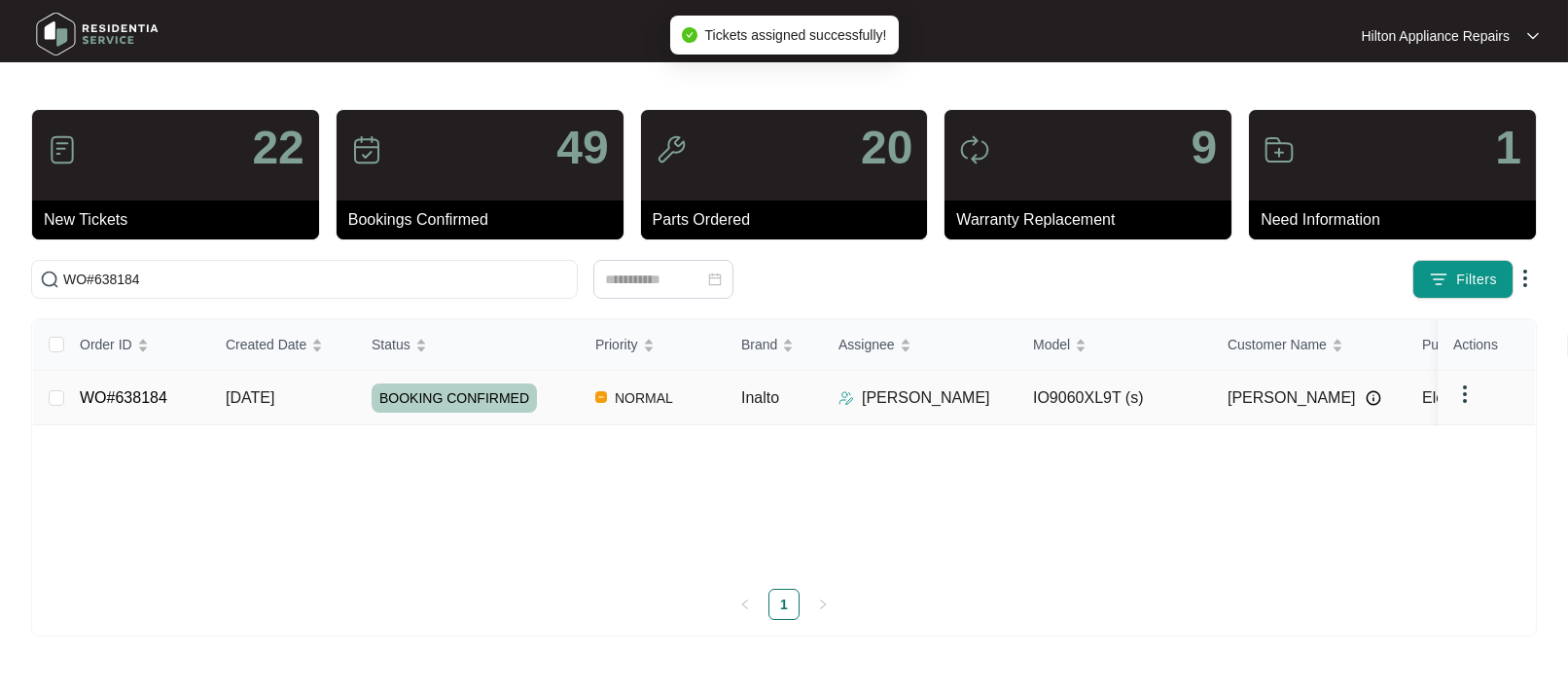
click at [272, 399] on span "[DATE]" at bounding box center [250, 397] width 49 height 17
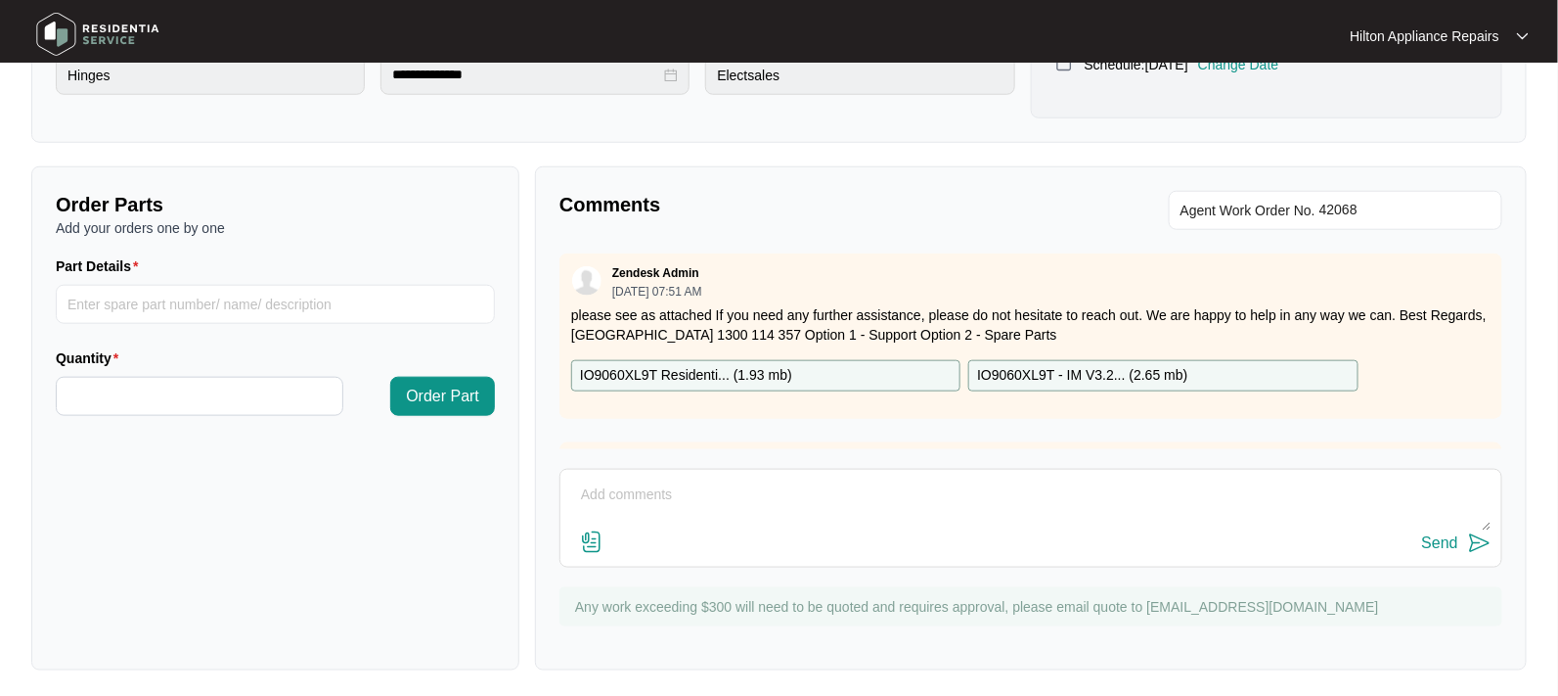
scroll to position [600, 0]
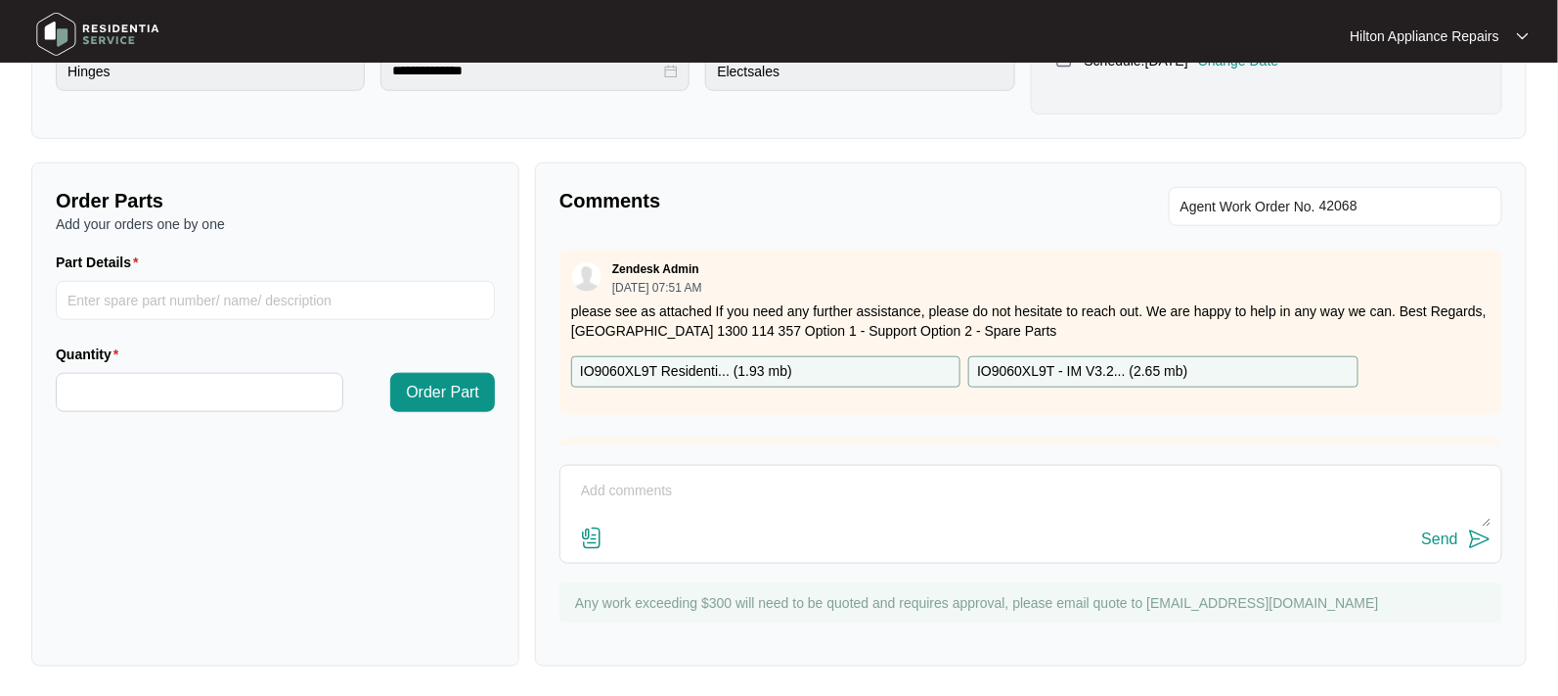
click at [618, 482] on textarea at bounding box center [1031, 500] width 922 height 51
type textarea "P"
click at [796, 490] on textarea "Hinges arrived, called customer to amke booking." at bounding box center [1031, 500] width 922 height 51
click at [917, 487] on textarea "Hinges arrived, called customer to make booking." at bounding box center [1031, 500] width 922 height 51
type textarea "Hinges arrived, called customer to make booking. Customer wanted to clarify Tec…"
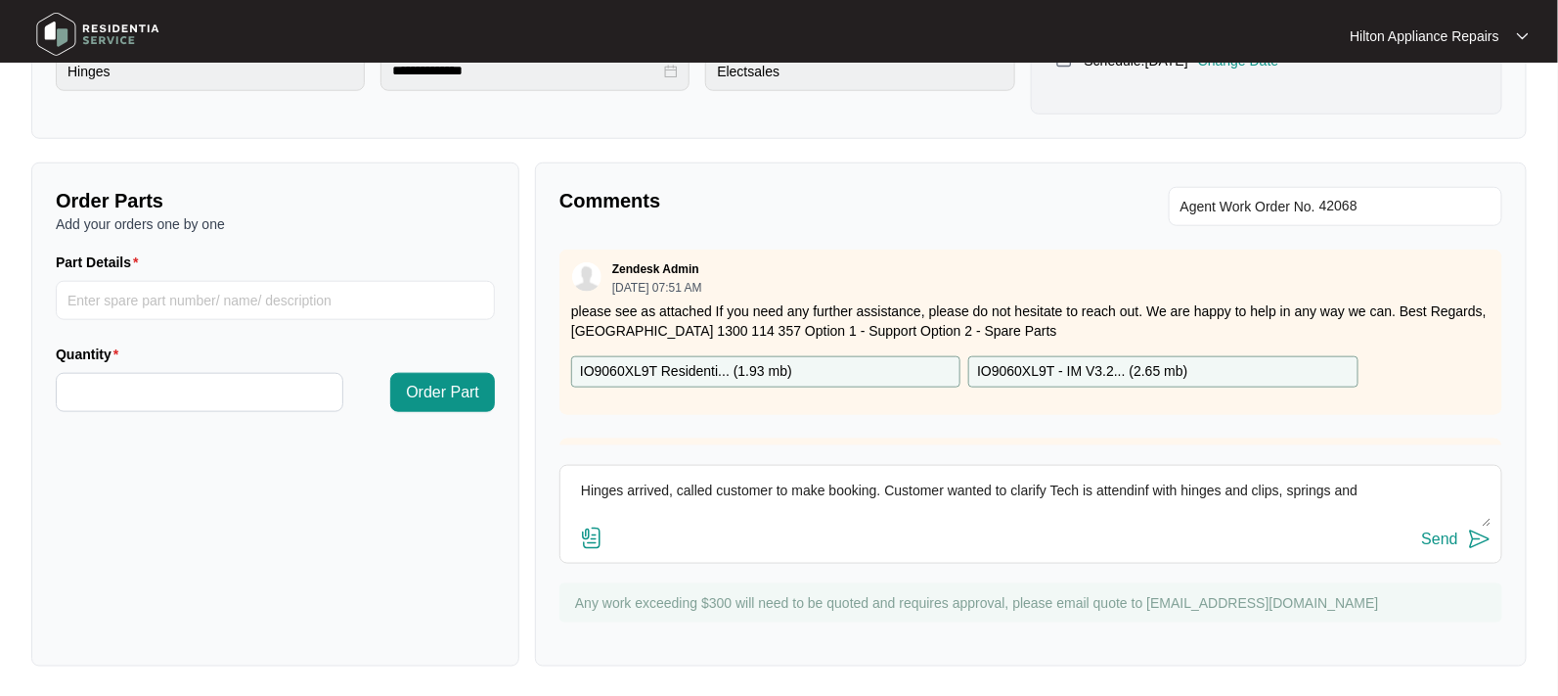
drag, startPoint x: 1379, startPoint y: 488, endPoint x: 448, endPoint y: 504, distance: 931.5
click at [448, 504] on div "Order Parts Add your orders one by one Part Details Quantity Order Part Comment…" at bounding box center [778, 414] width 1511 height 504
drag, startPoint x: 615, startPoint y: 484, endPoint x: 639, endPoint y: 484, distance: 23.5
click at [619, 484] on textarea at bounding box center [1031, 500] width 922 height 51
paste textarea "Hinges arrived, customer wanted to confirm we attending with hinges and parts t…"
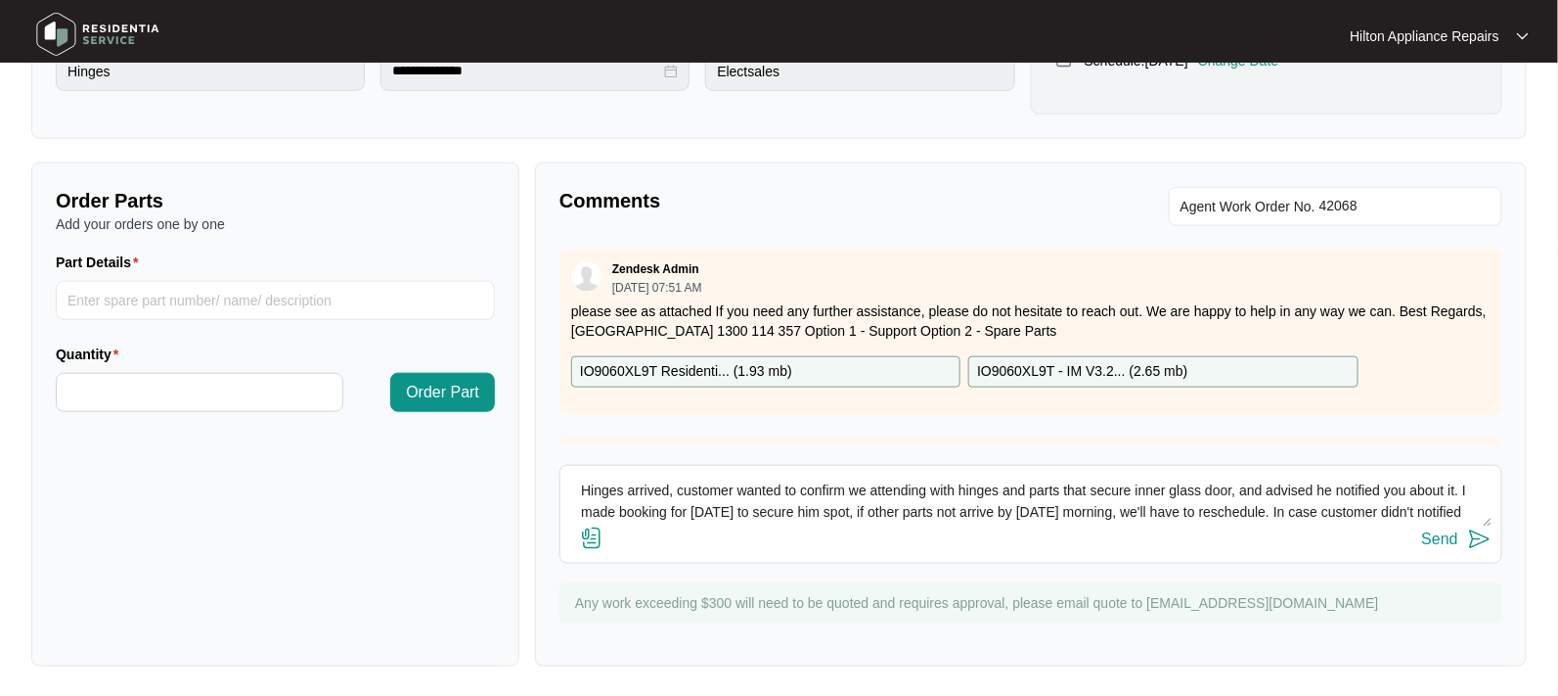
scroll to position [15, 0]
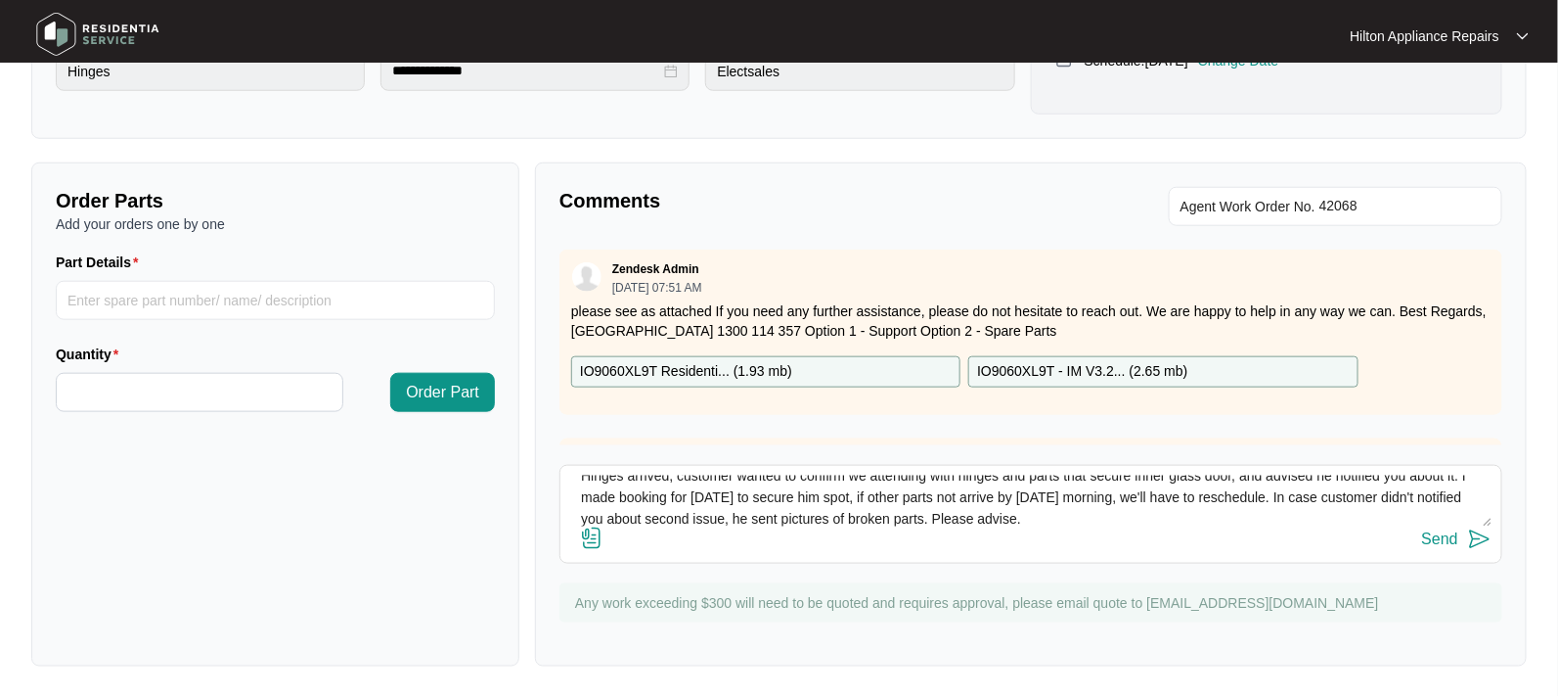
click at [1150, 500] on textarea "Hinges arrived, customer wanted to confirm we attending with hinges and parts t…" at bounding box center [1031, 500] width 922 height 51
click at [797, 515] on textarea "Hinges arrived, customer wanted to confirm we attending with hinges and parts t…" at bounding box center [1031, 500] width 922 height 51
click at [896, 516] on textarea "Hinges arrived, customer wanted to confirm we attending with hinges and parts t…" at bounding box center [1031, 500] width 922 height 51
type textarea "Hinges arrived, customer wanted to confirm we attending with hinges and parts t…"
click at [594, 537] on img at bounding box center [591, 537] width 23 height 23
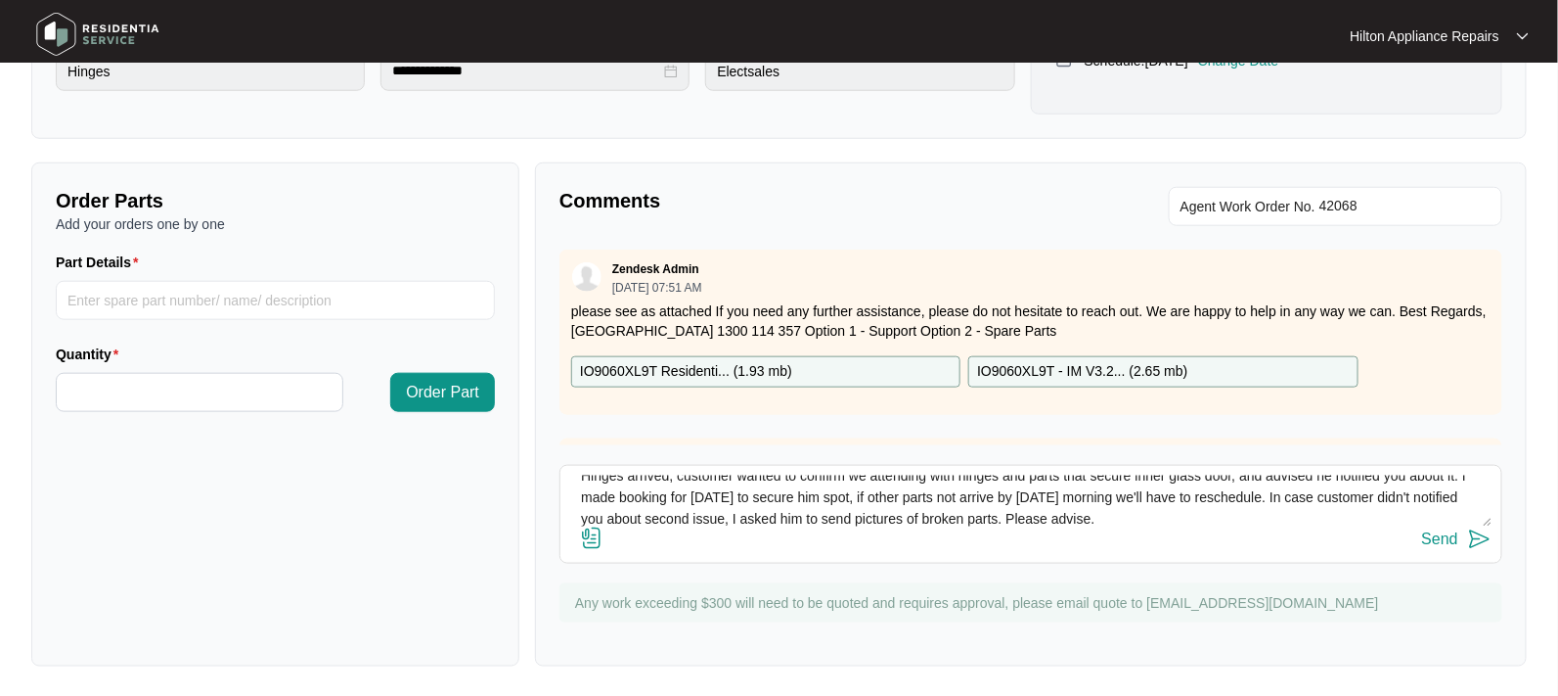
click at [0, 0] on input "file" at bounding box center [0, 0] width 0 height 0
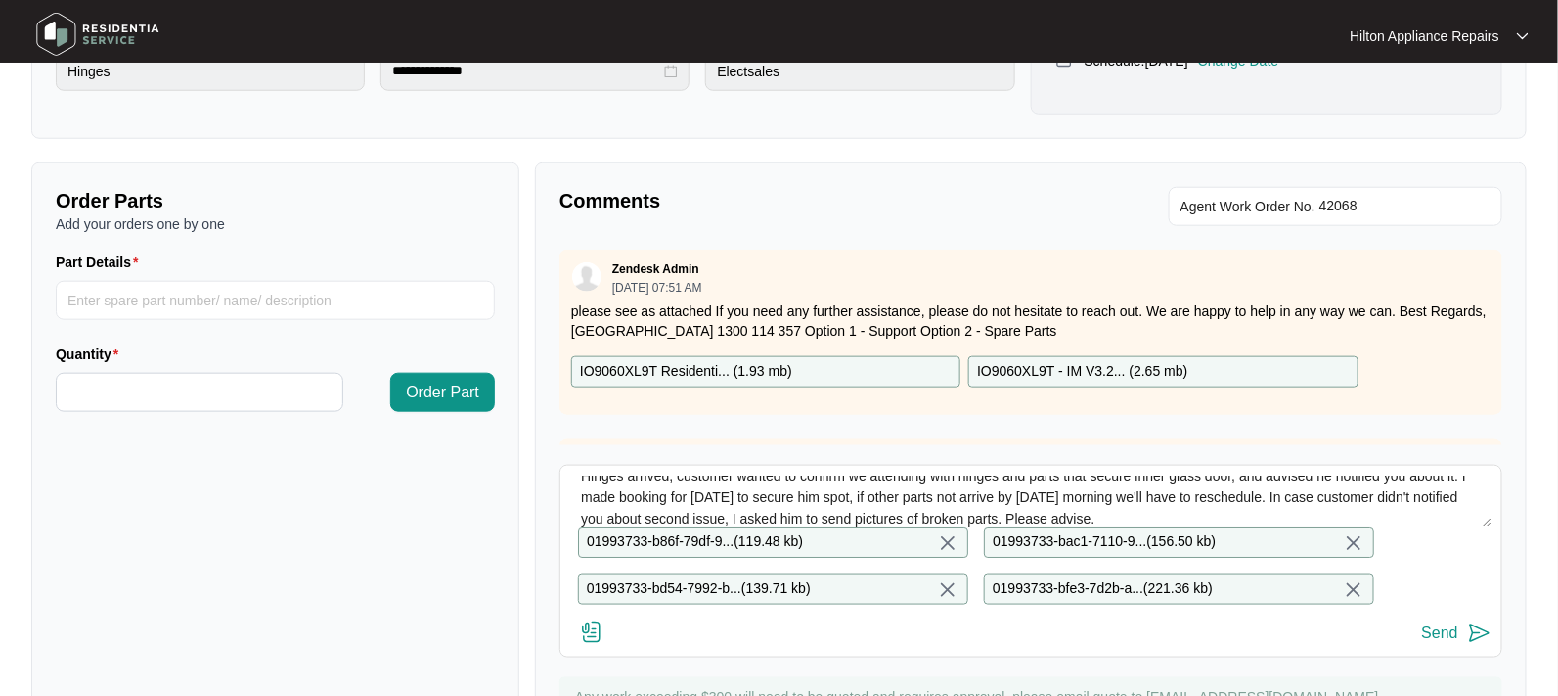
click at [1434, 642] on div "Send" at bounding box center [1440, 633] width 36 height 18
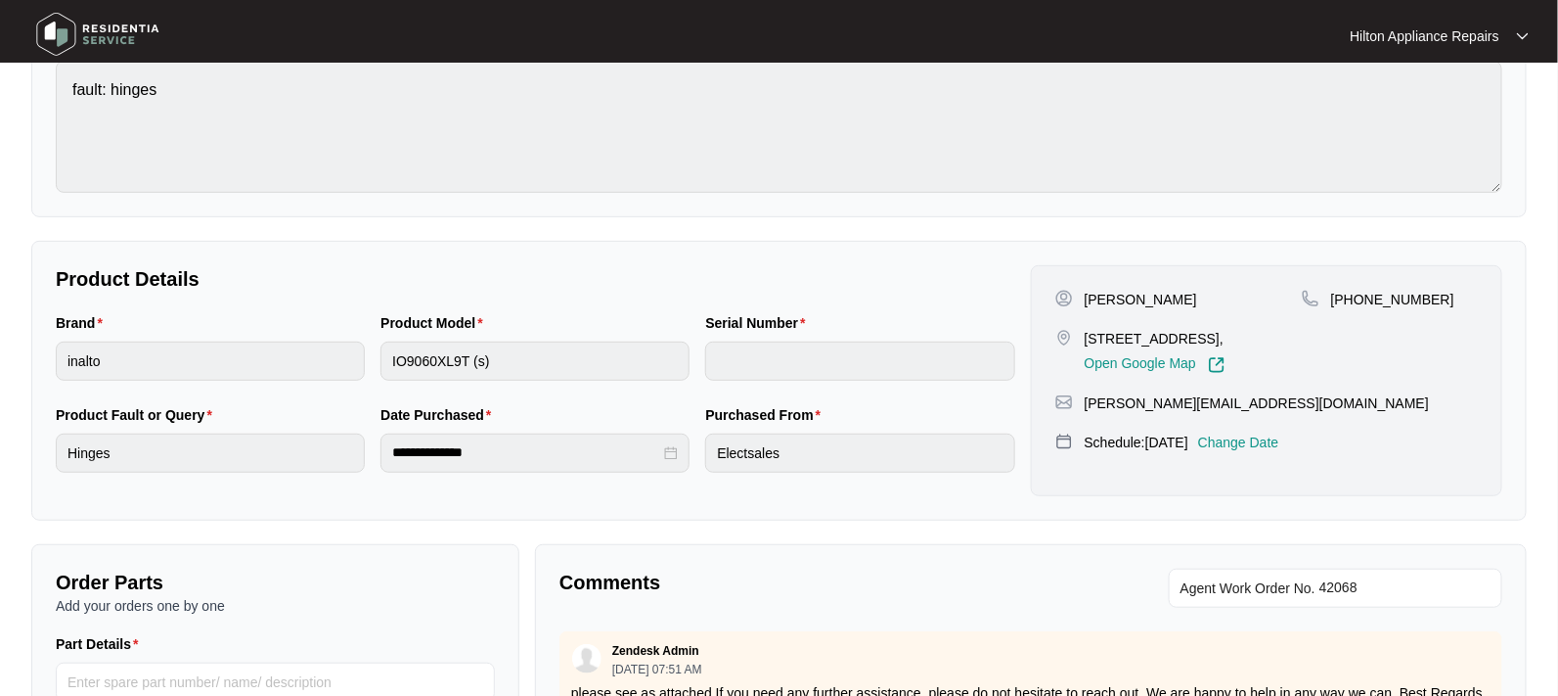
scroll to position [0, 0]
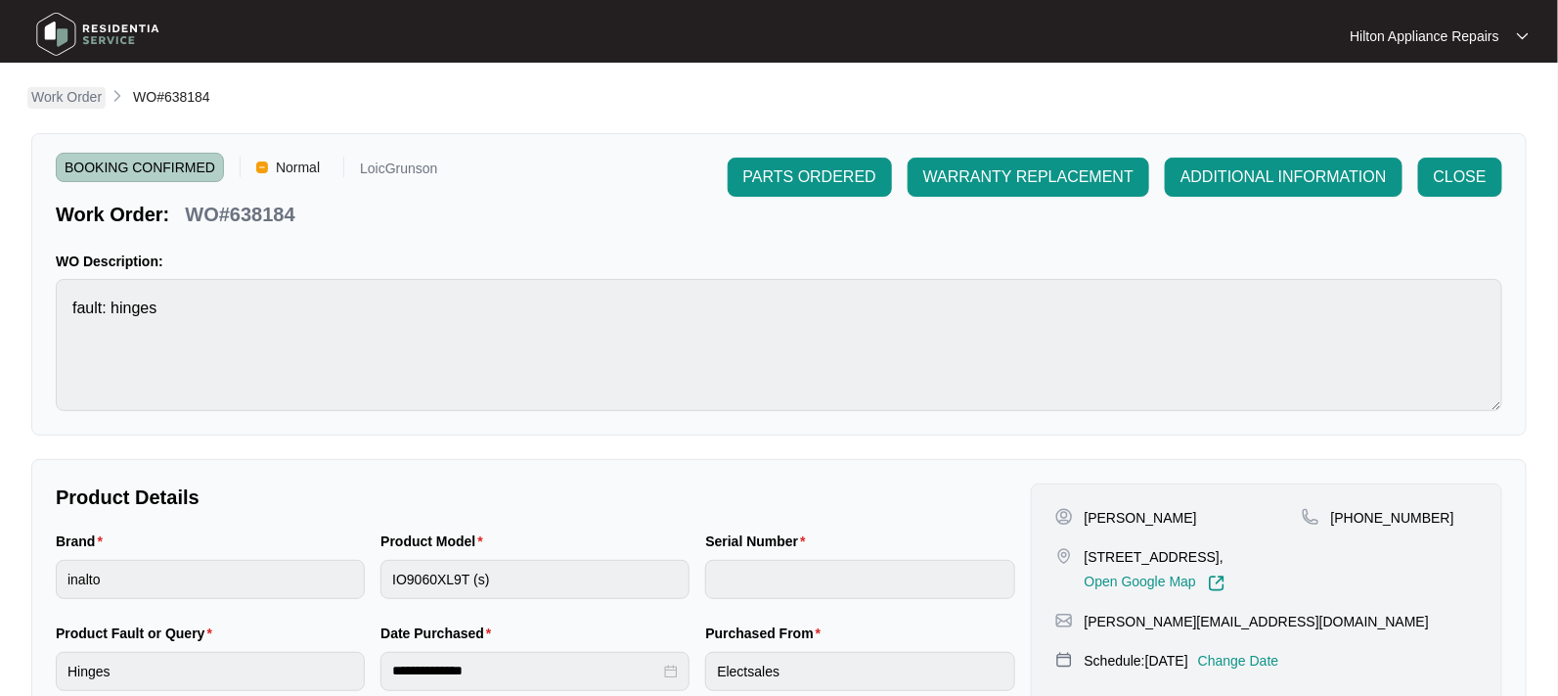
click at [70, 95] on p "Work Order" at bounding box center [66, 97] width 70 height 20
click at [68, 99] on p "Work Order" at bounding box center [66, 97] width 70 height 20
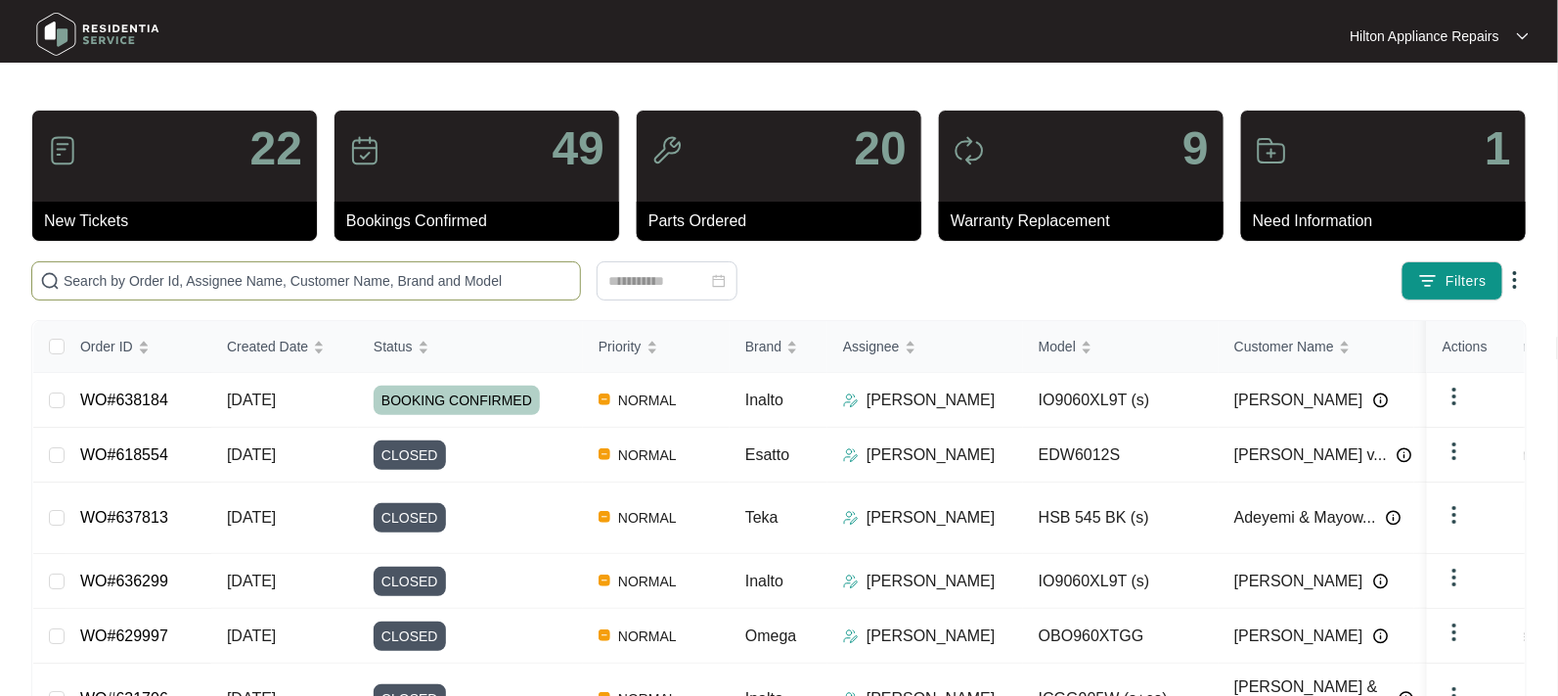
click at [107, 278] on input "text" at bounding box center [318, 281] width 509 height 22
paste input "WO#638011"
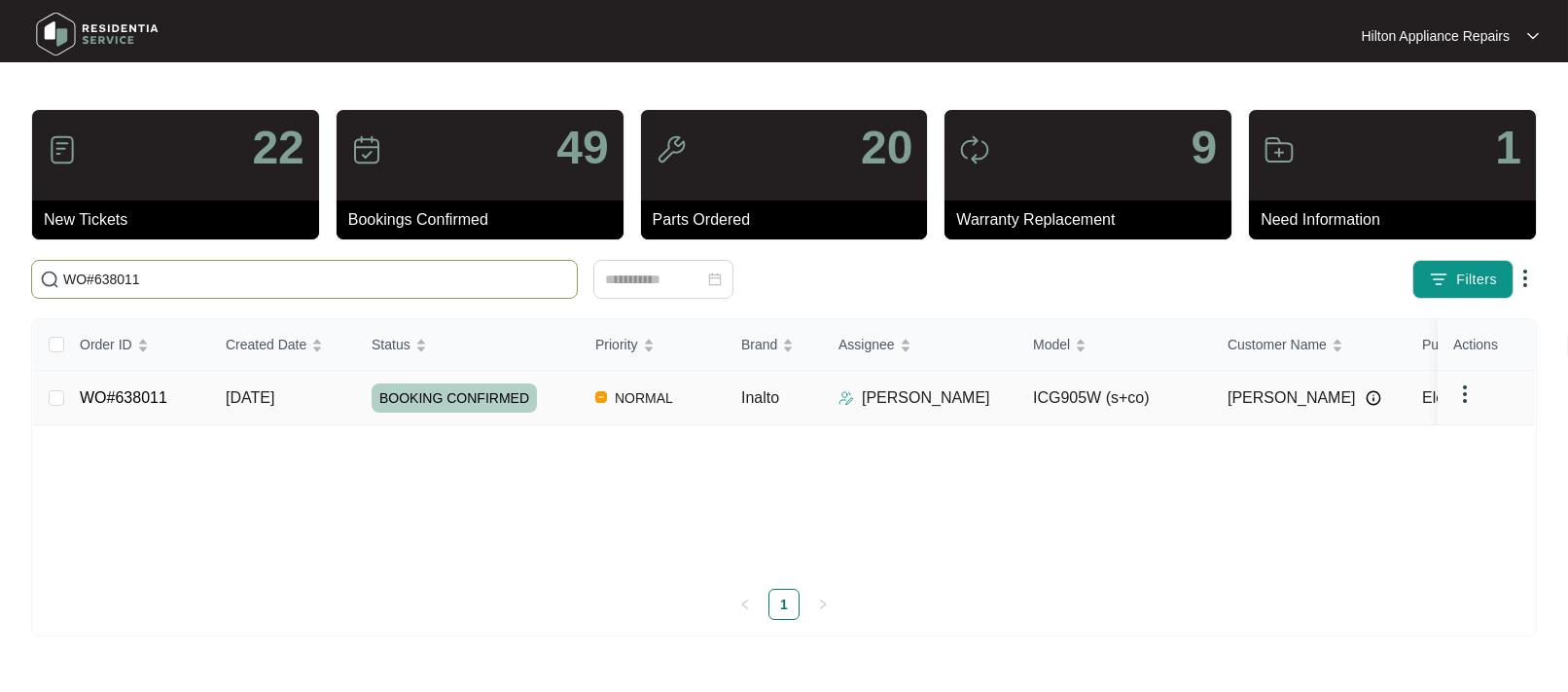
type input "WO#638011"
click at [252, 399] on span "[DATE]" at bounding box center [250, 397] width 49 height 17
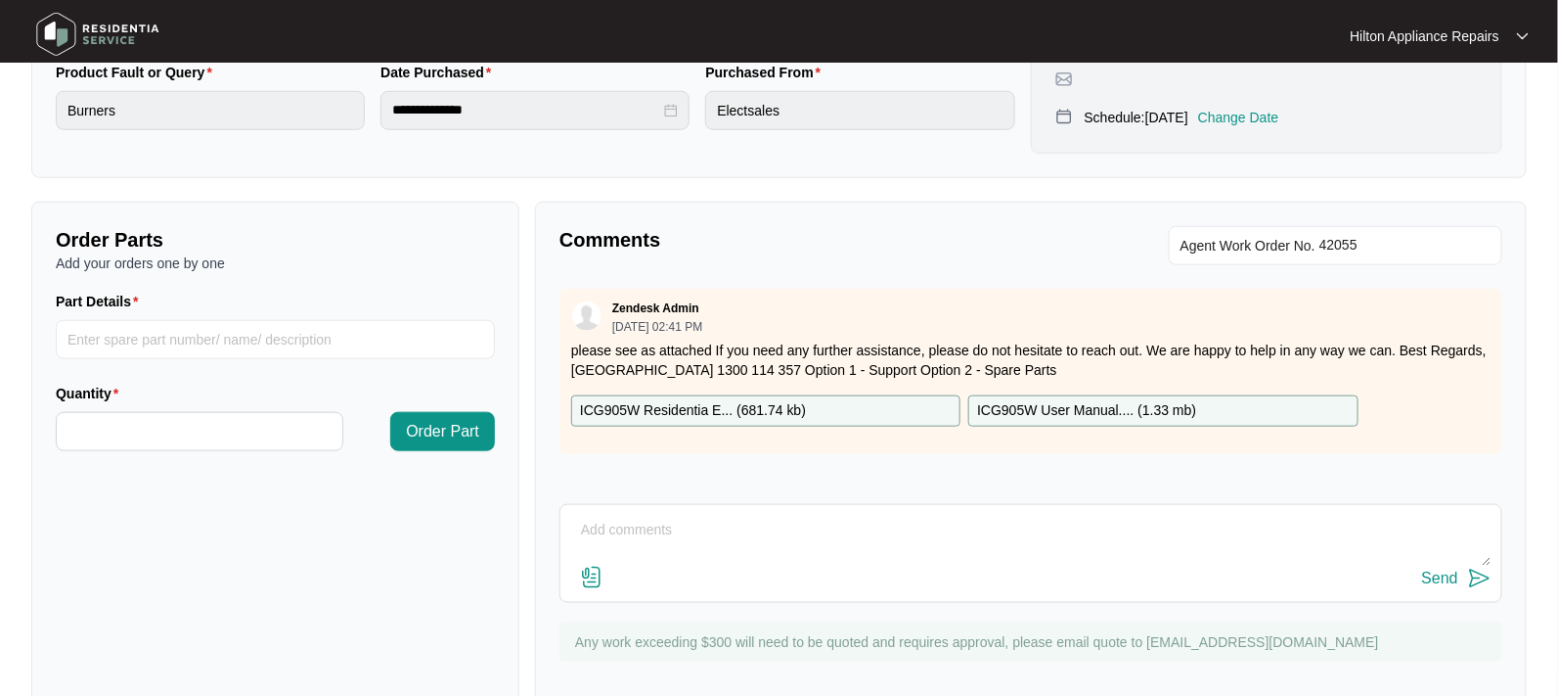
scroll to position [600, 0]
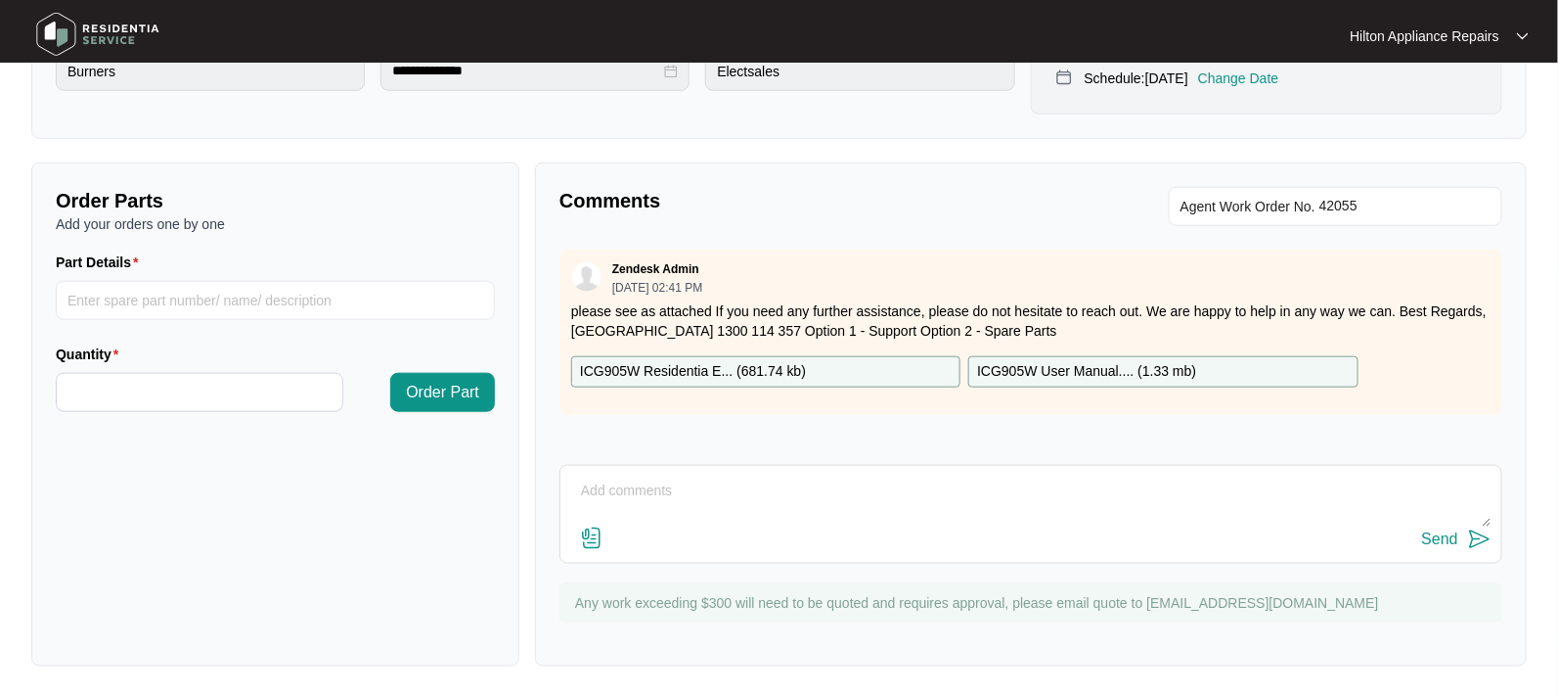
click at [596, 488] on textarea at bounding box center [1031, 500] width 922 height 51
paste textarea "Attended site [DATE] and carried out the following works - Attended site and co…"
click at [574, 514] on textarea "Plumbin notes: "Attended site [DATE] and carried out the following works - Atte…" at bounding box center [1031, 500] width 922 height 51
click at [955, 518] on textarea "Plumbin notes: "Attended site [DATE] and carried out the following works - Atte…" at bounding box center [1031, 500] width 922 height 51
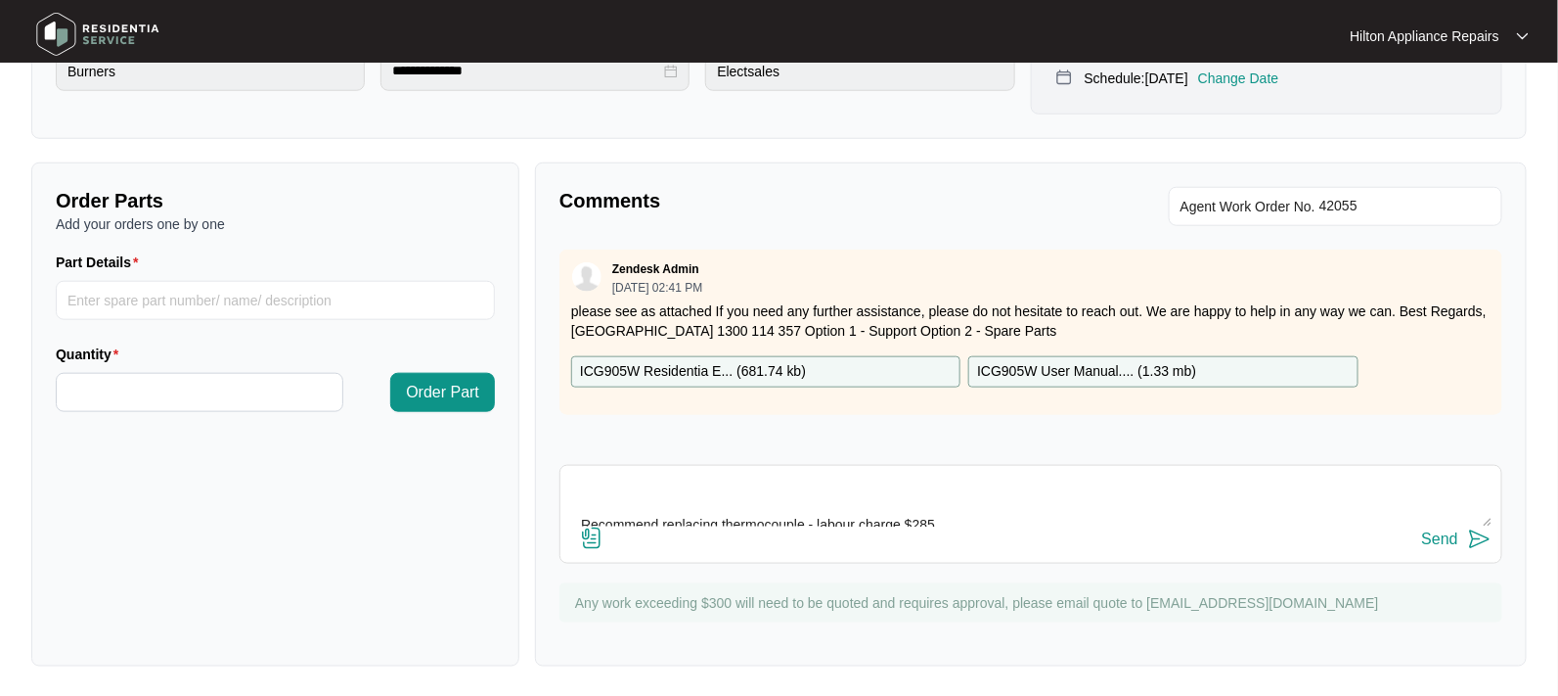
scroll to position [280, 0]
type textarea "Plumbin notes: "Attended site [DATE] and carried out the following works - Atte…"
click at [658, 526] on div "Send" at bounding box center [1031, 539] width 922 height 26
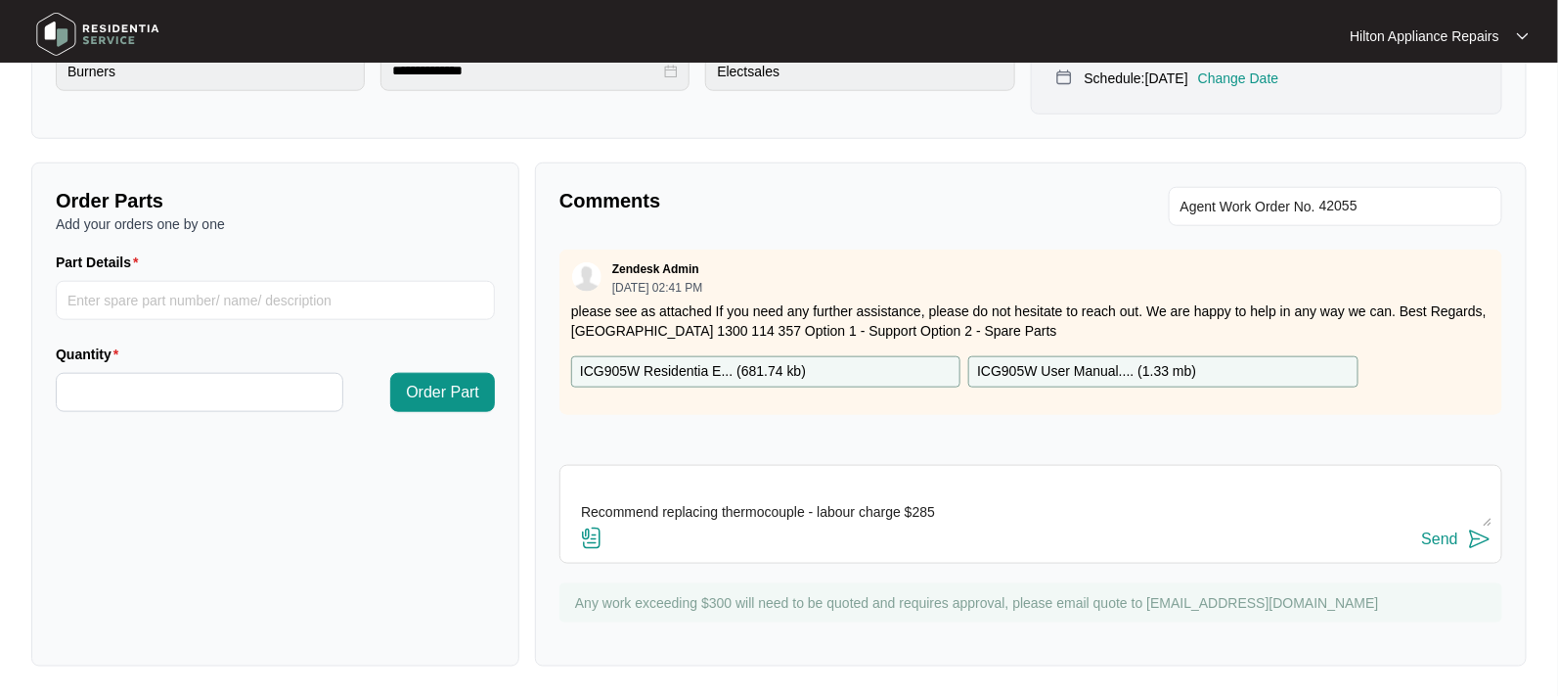
click at [596, 536] on img at bounding box center [591, 537] width 23 height 23
click at [0, 0] on input "file" at bounding box center [0, 0] width 0 height 0
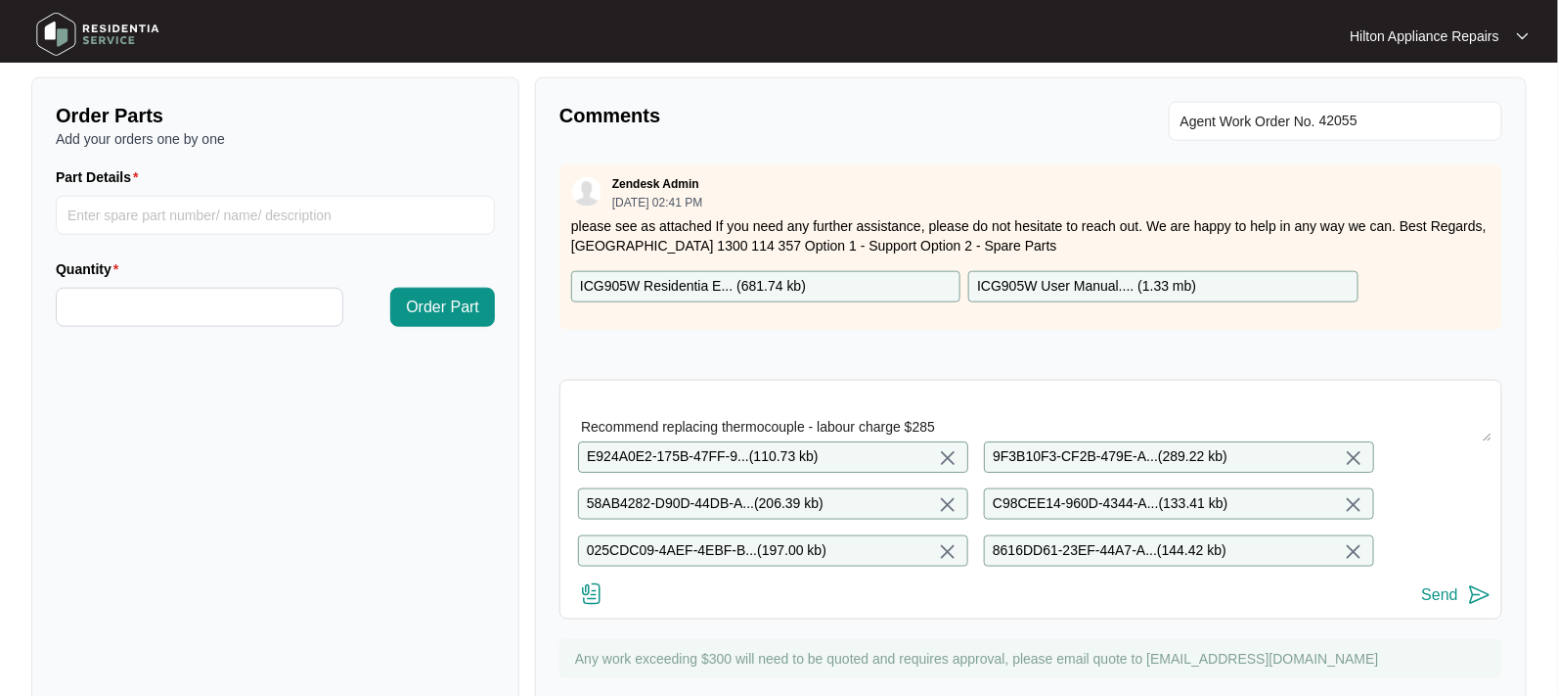
scroll to position [759, 0]
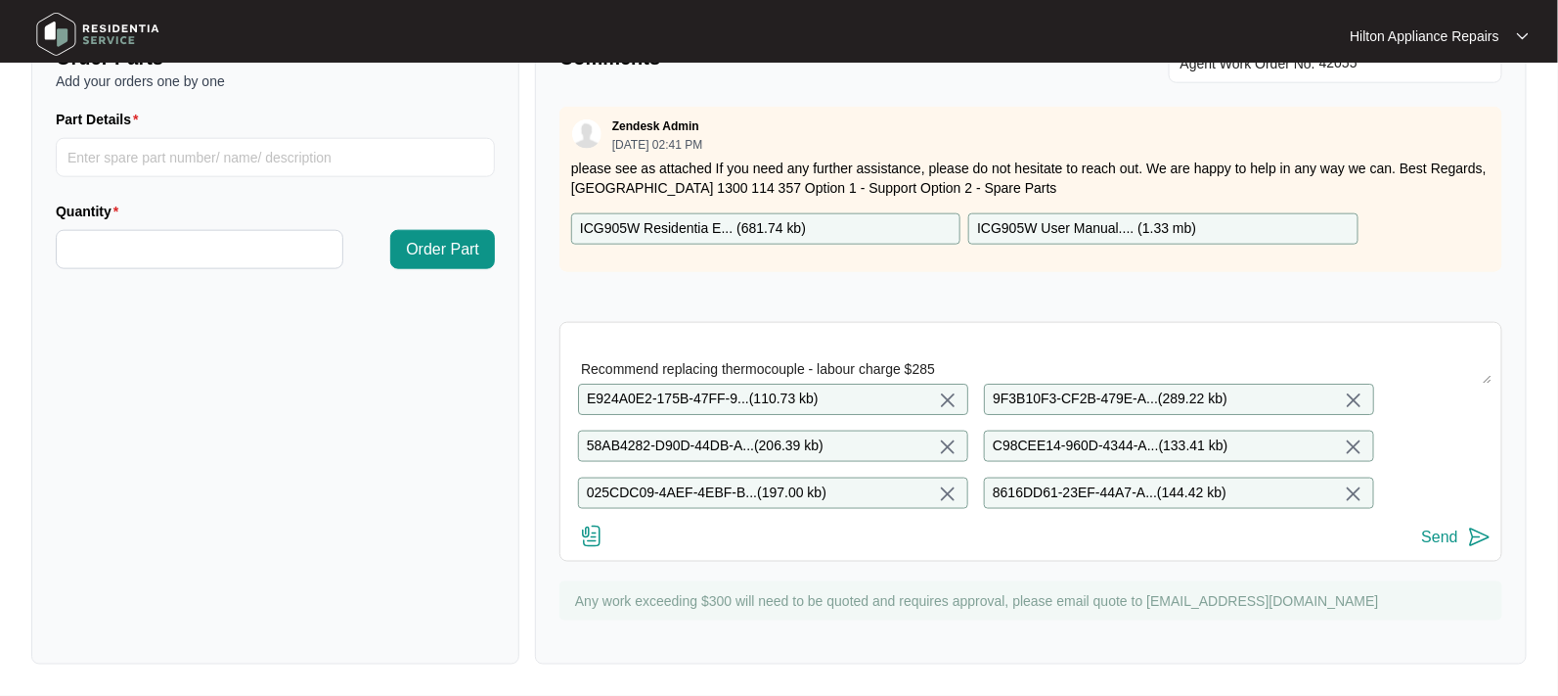
click at [1444, 536] on div "Send" at bounding box center [1440, 537] width 36 height 18
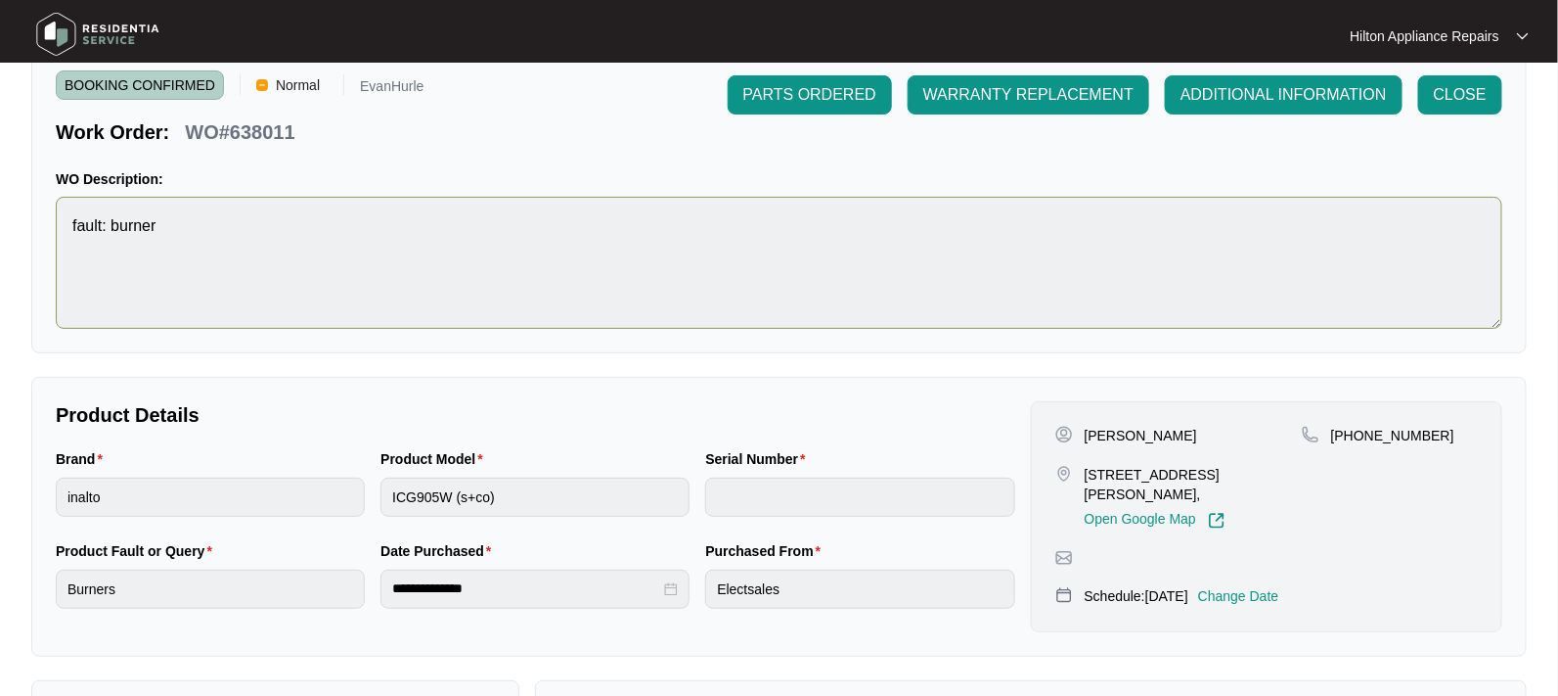
scroll to position [0, 0]
